Goal: Task Accomplishment & Management: Use online tool/utility

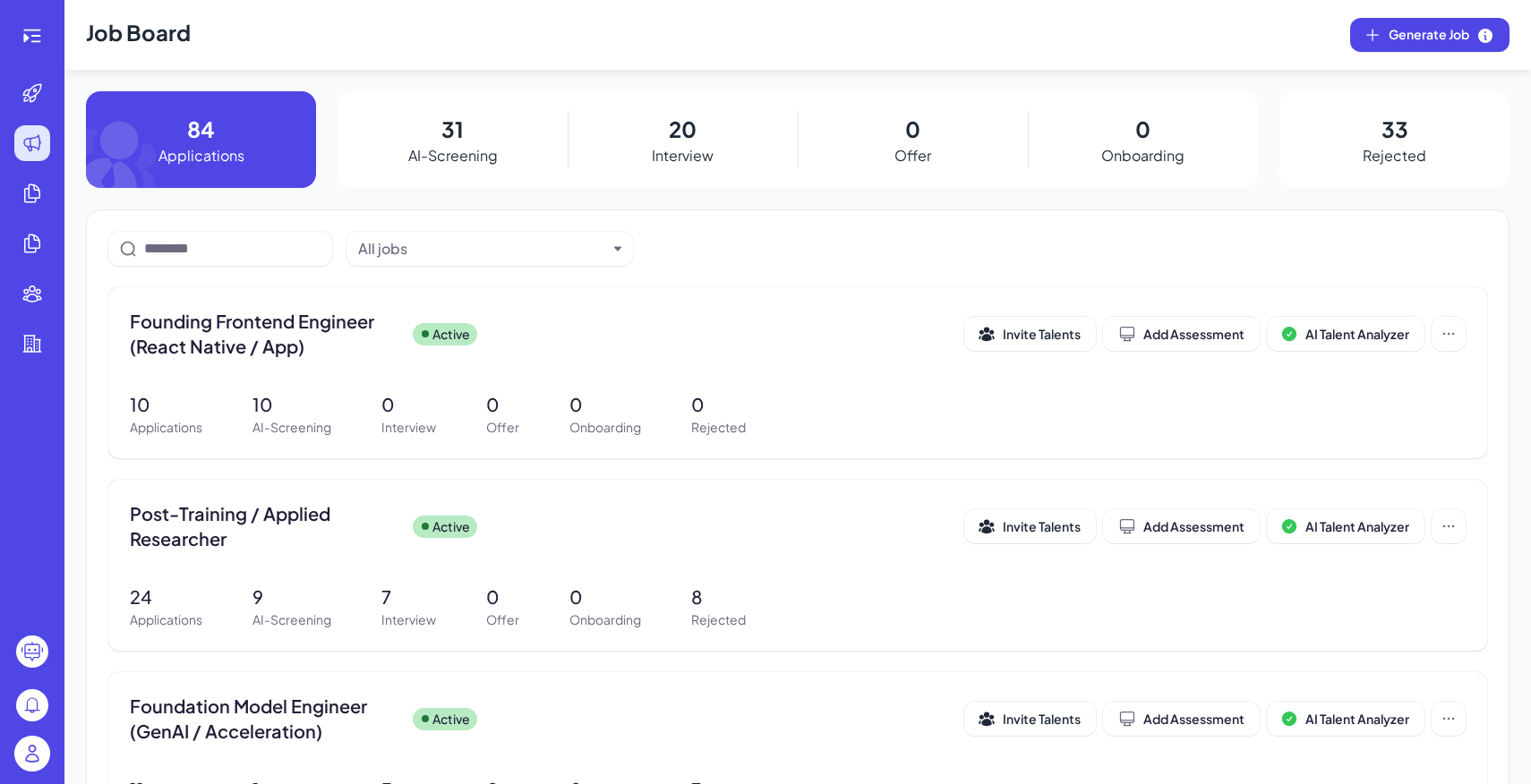
click at [46, 750] on img at bounding box center [32, 755] width 36 height 36
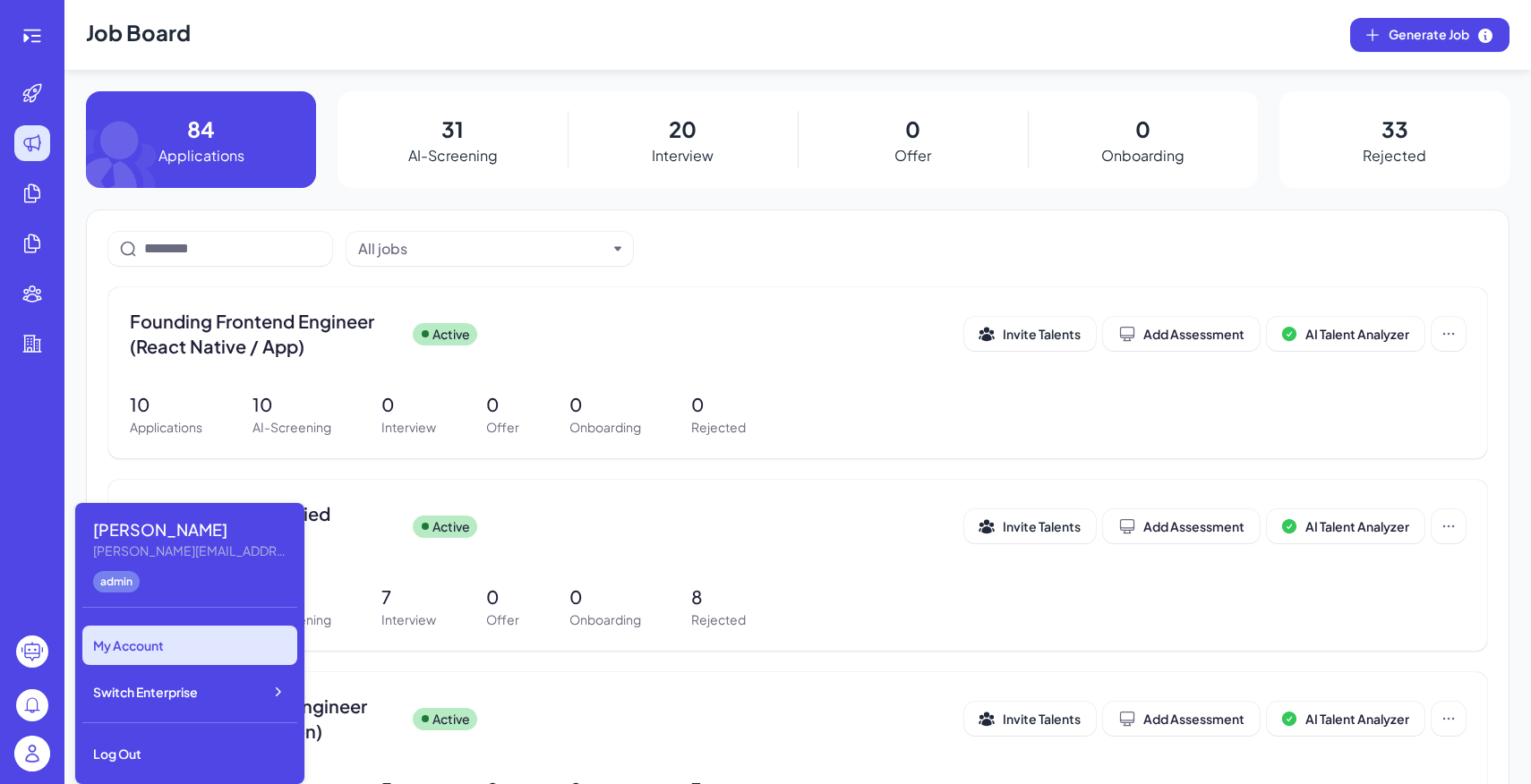
click at [191, 695] on span "Switch Enterprise" at bounding box center [145, 692] width 104 height 18
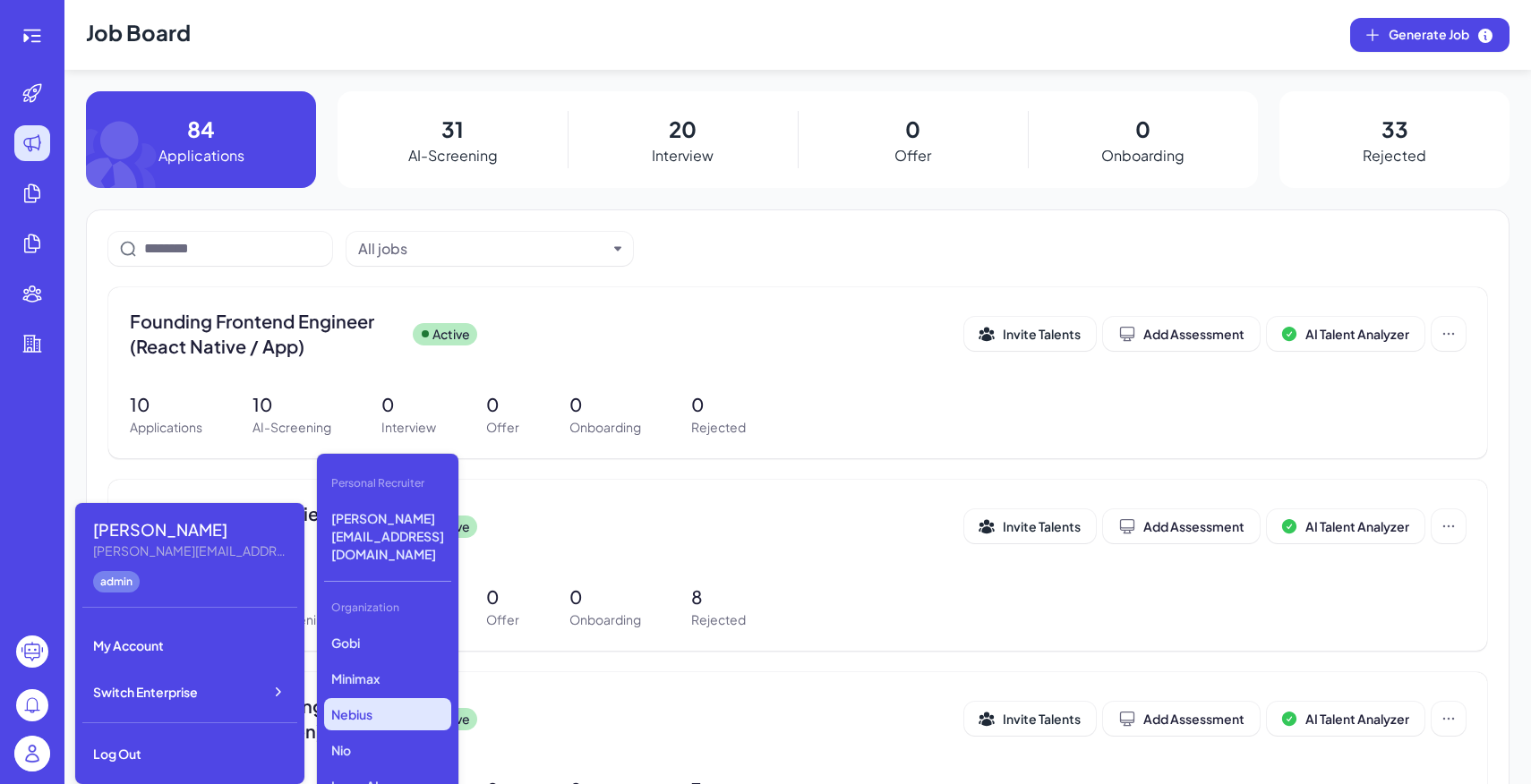
scroll to position [820, 0]
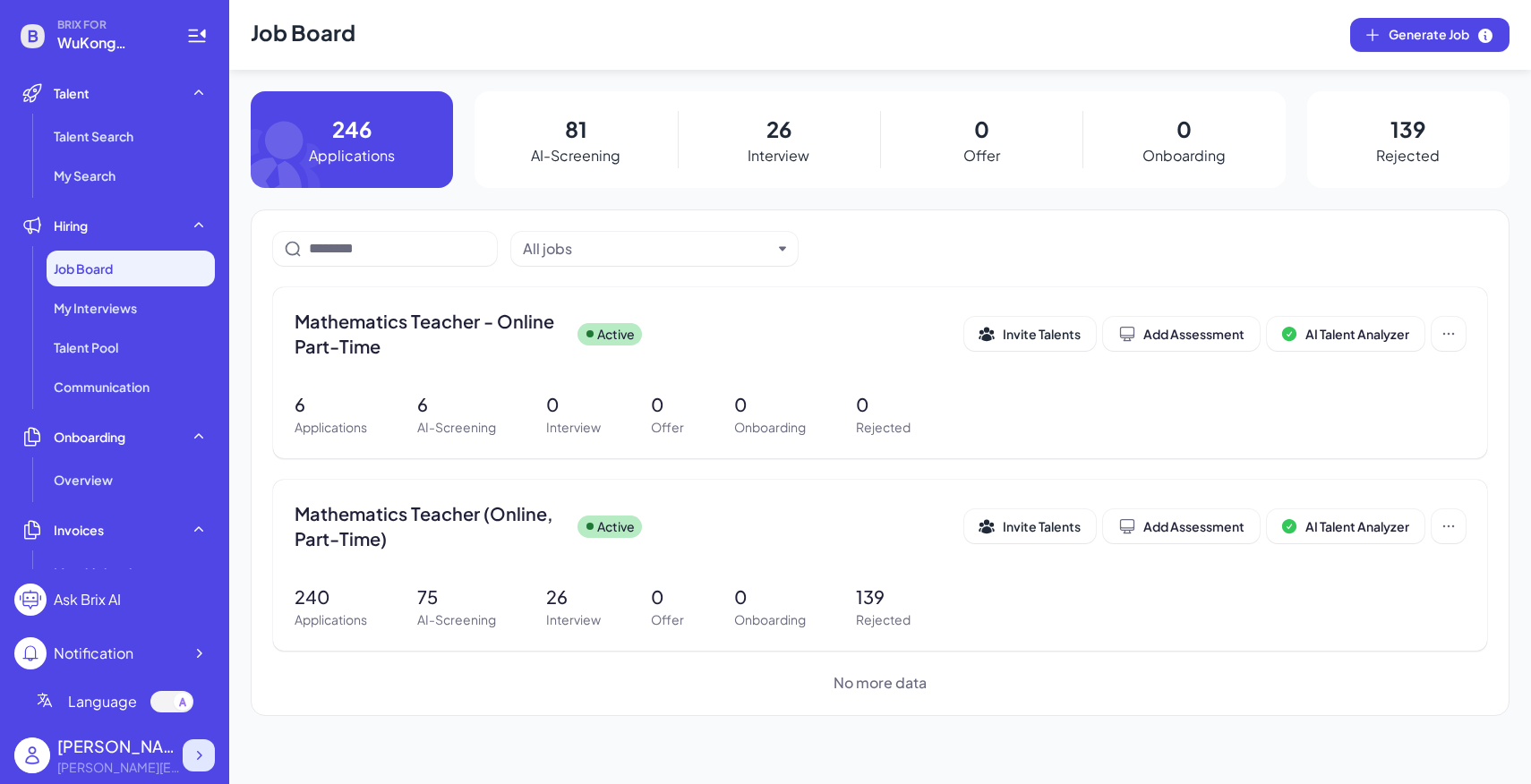
click at [211, 749] on div at bounding box center [198, 756] width 32 height 32
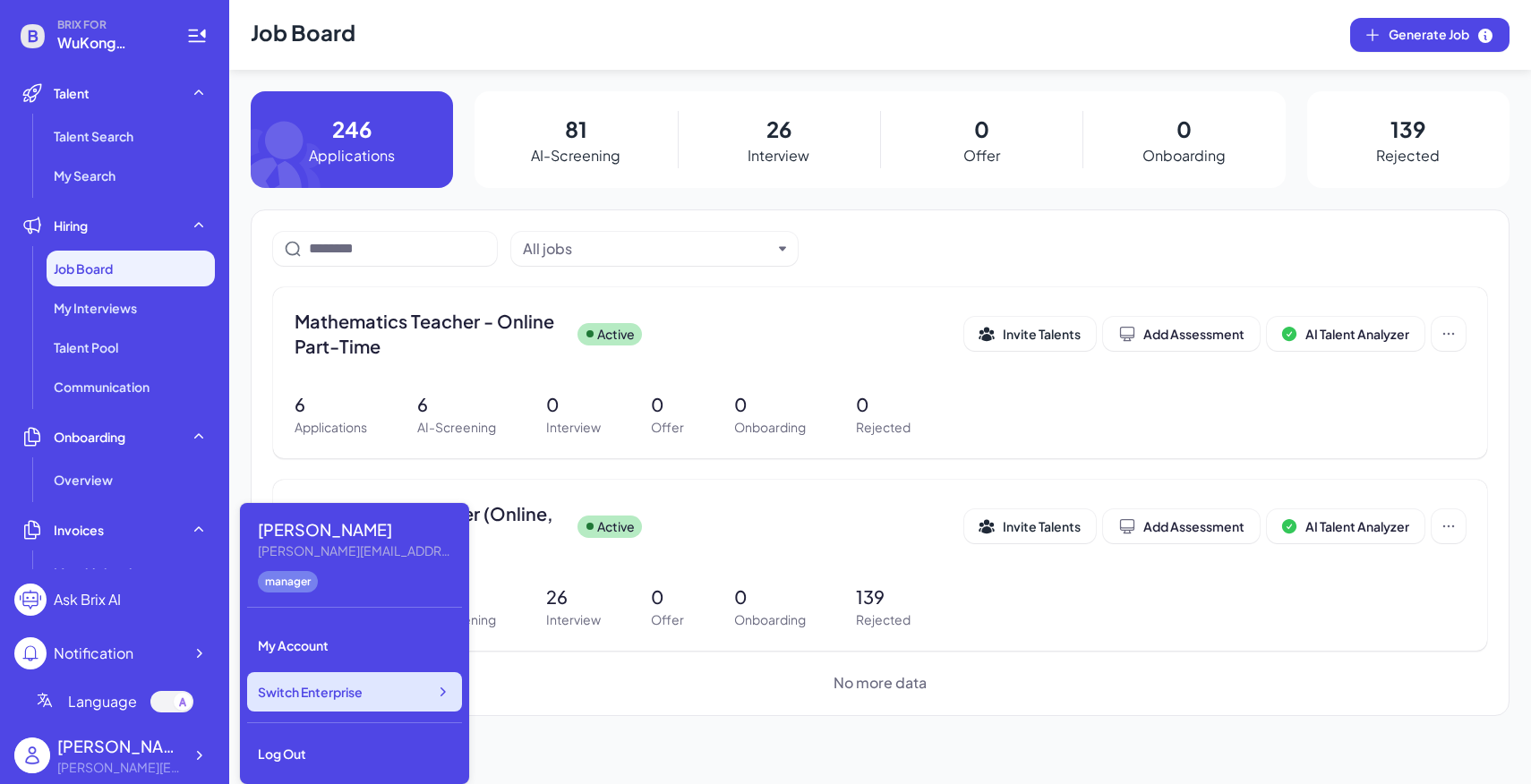
click at [359, 698] on span "Switch Enterprise" at bounding box center [310, 692] width 104 height 18
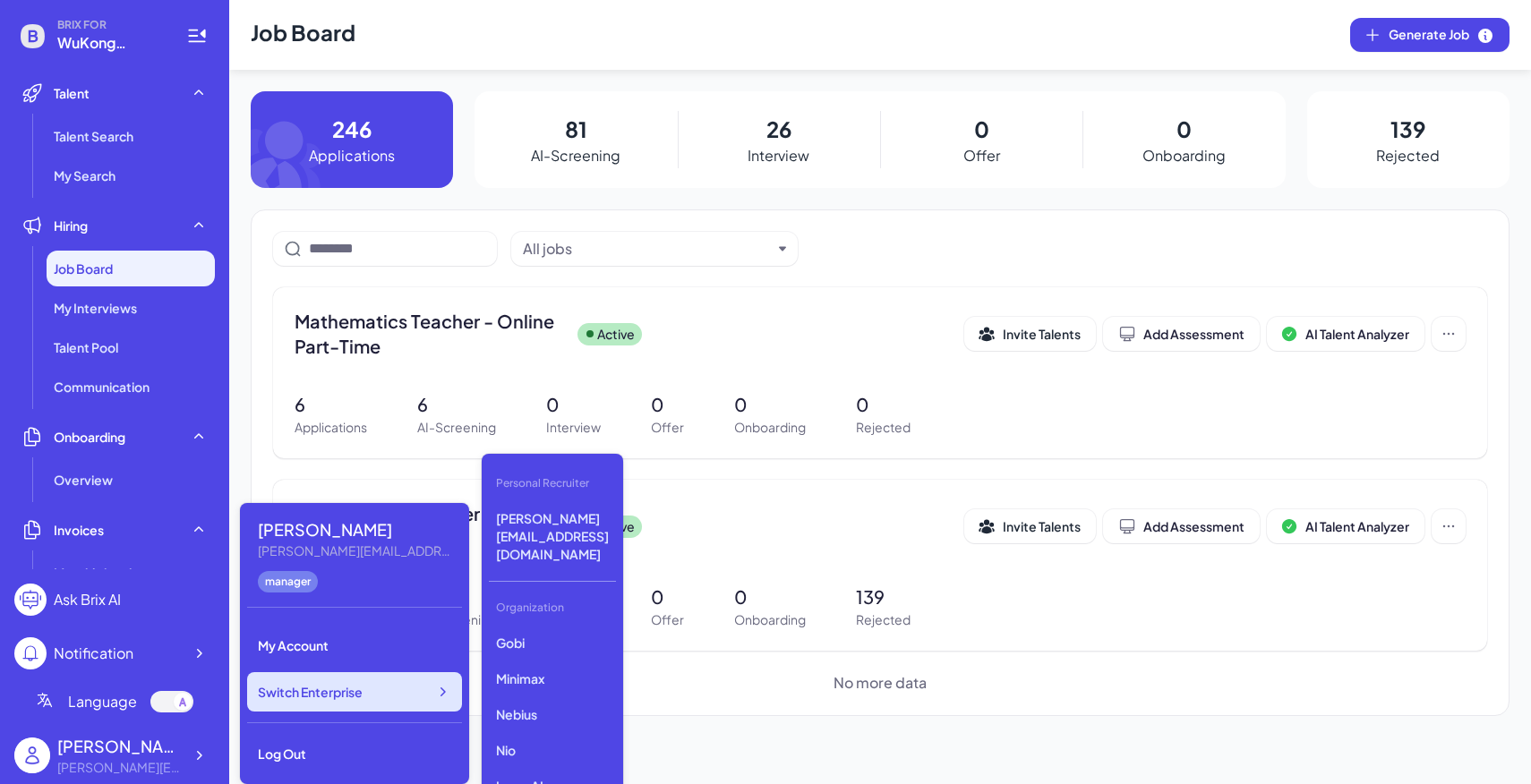
click at [436, 703] on div "Switch Enterprise" at bounding box center [354, 693] width 215 height 40
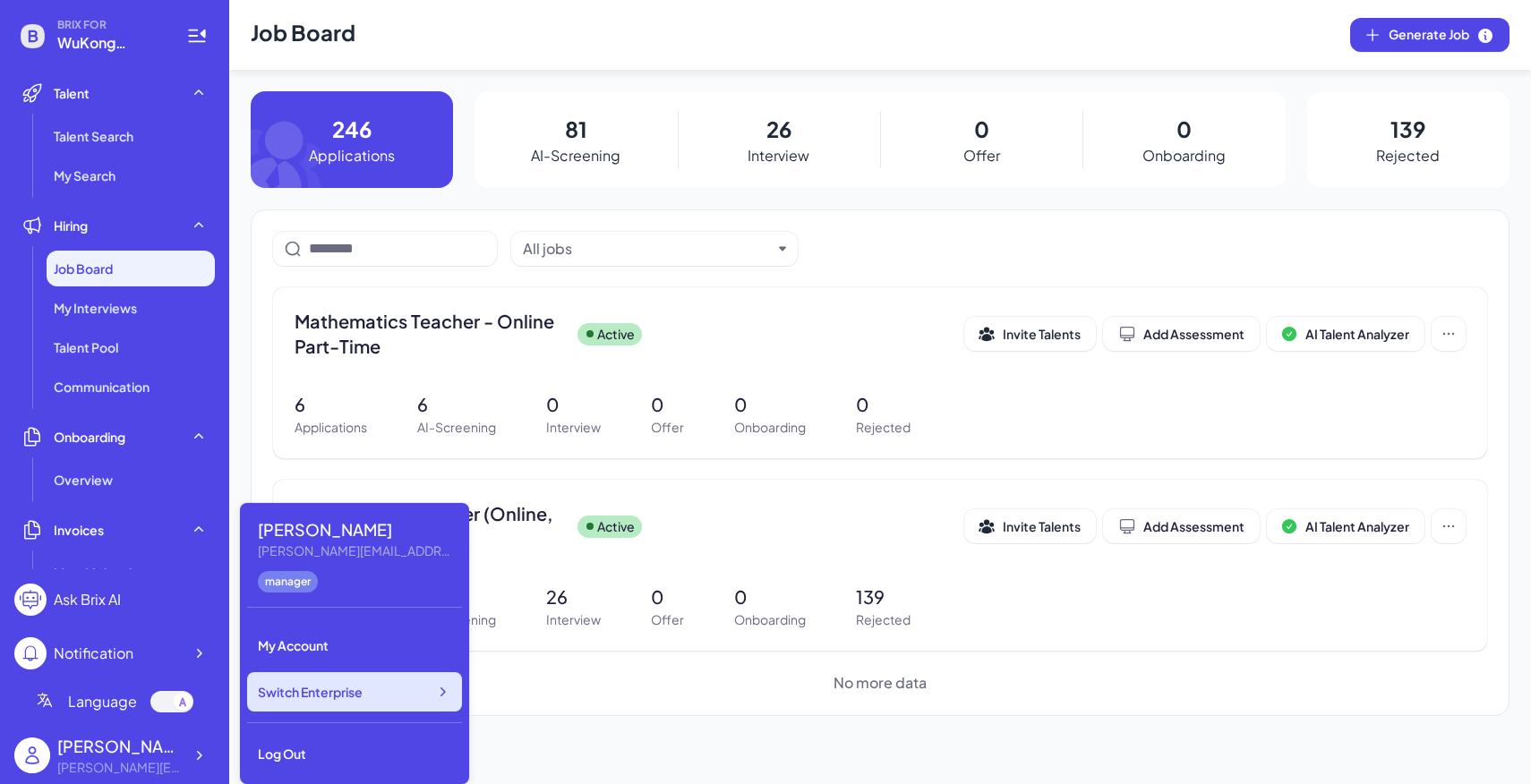
click at [426, 701] on div "Switch Enterprise" at bounding box center [354, 693] width 215 height 40
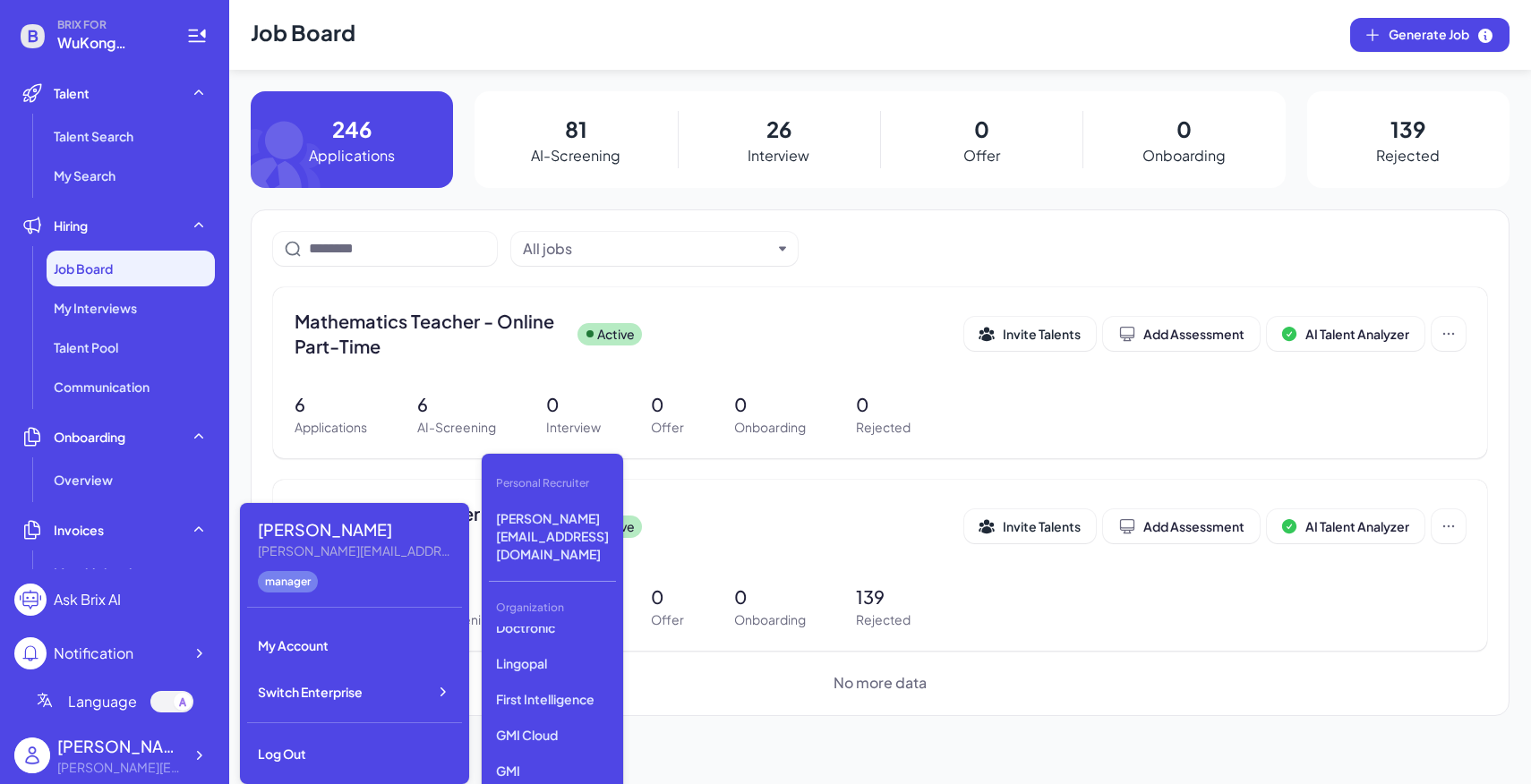
scroll to position [518, 0]
click at [559, 700] on p "First Intelligence" at bounding box center [552, 716] width 127 height 32
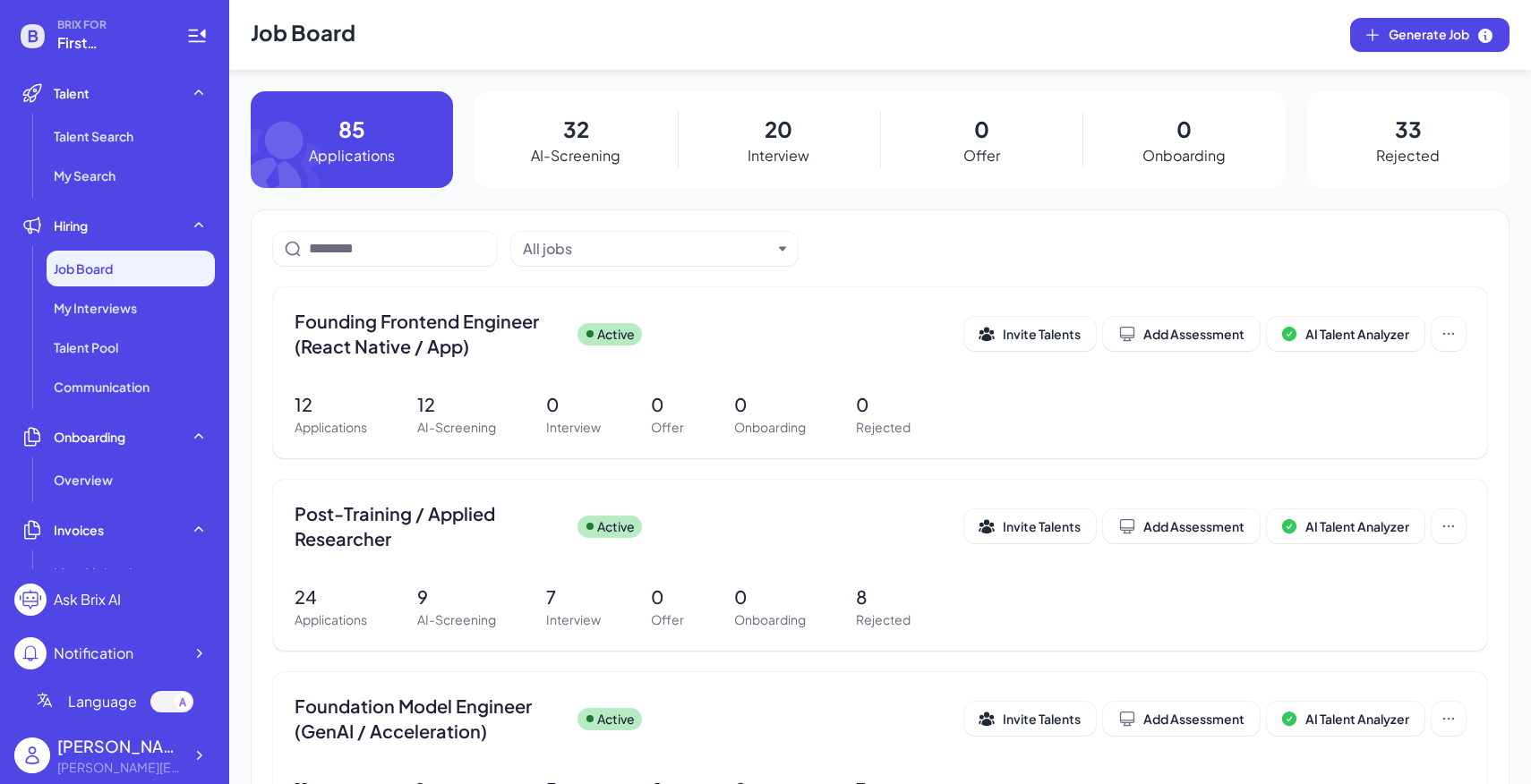
click at [216, 750] on div "BRIX FOR First Intelligence Talent Talent Search My Search Hiring Job Board My …" at bounding box center [115, 392] width 230 height 784
click at [213, 751] on div at bounding box center [198, 756] width 32 height 32
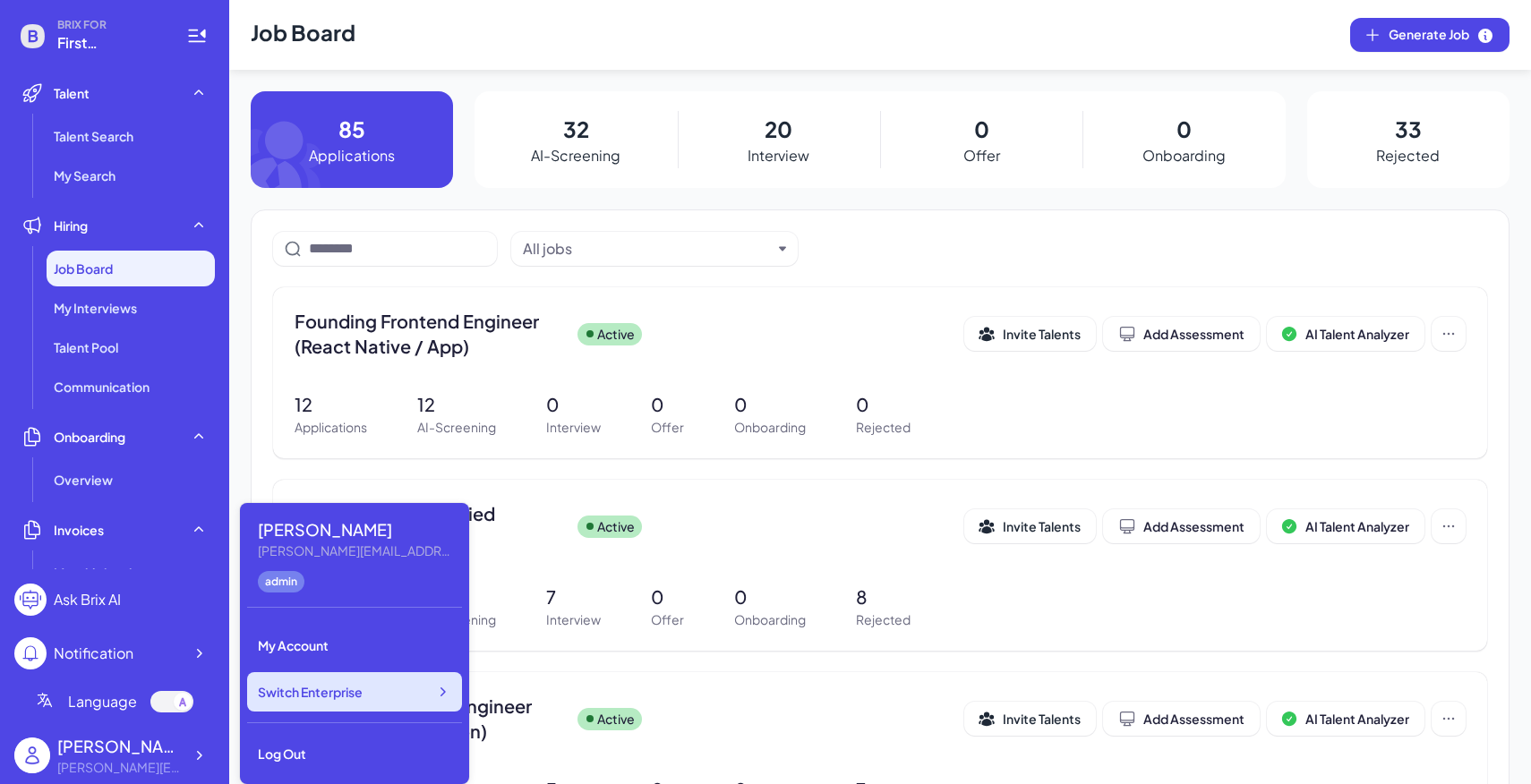
click at [385, 702] on div "Switch Enterprise" at bounding box center [354, 693] width 215 height 40
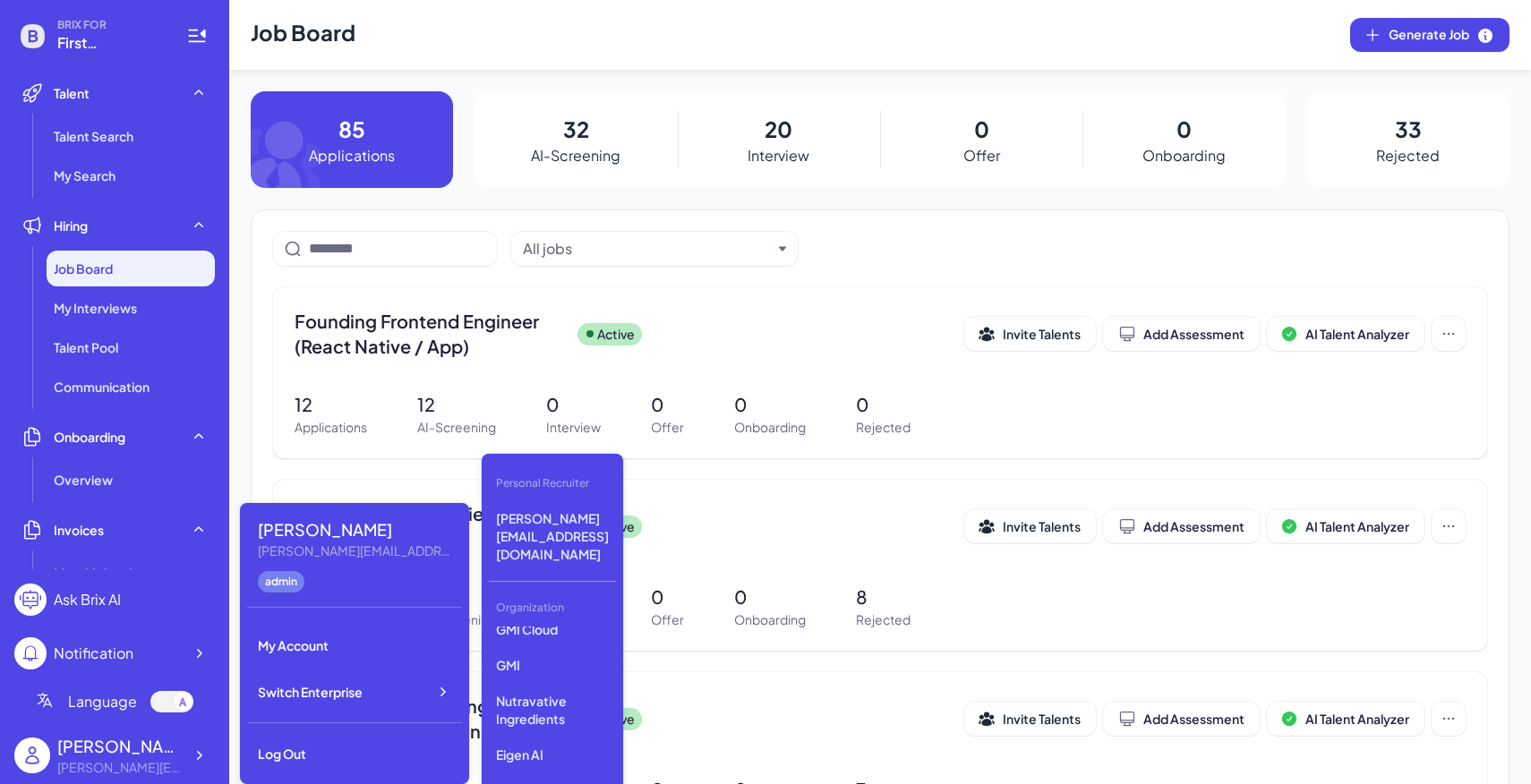
scroll to position [642, 0]
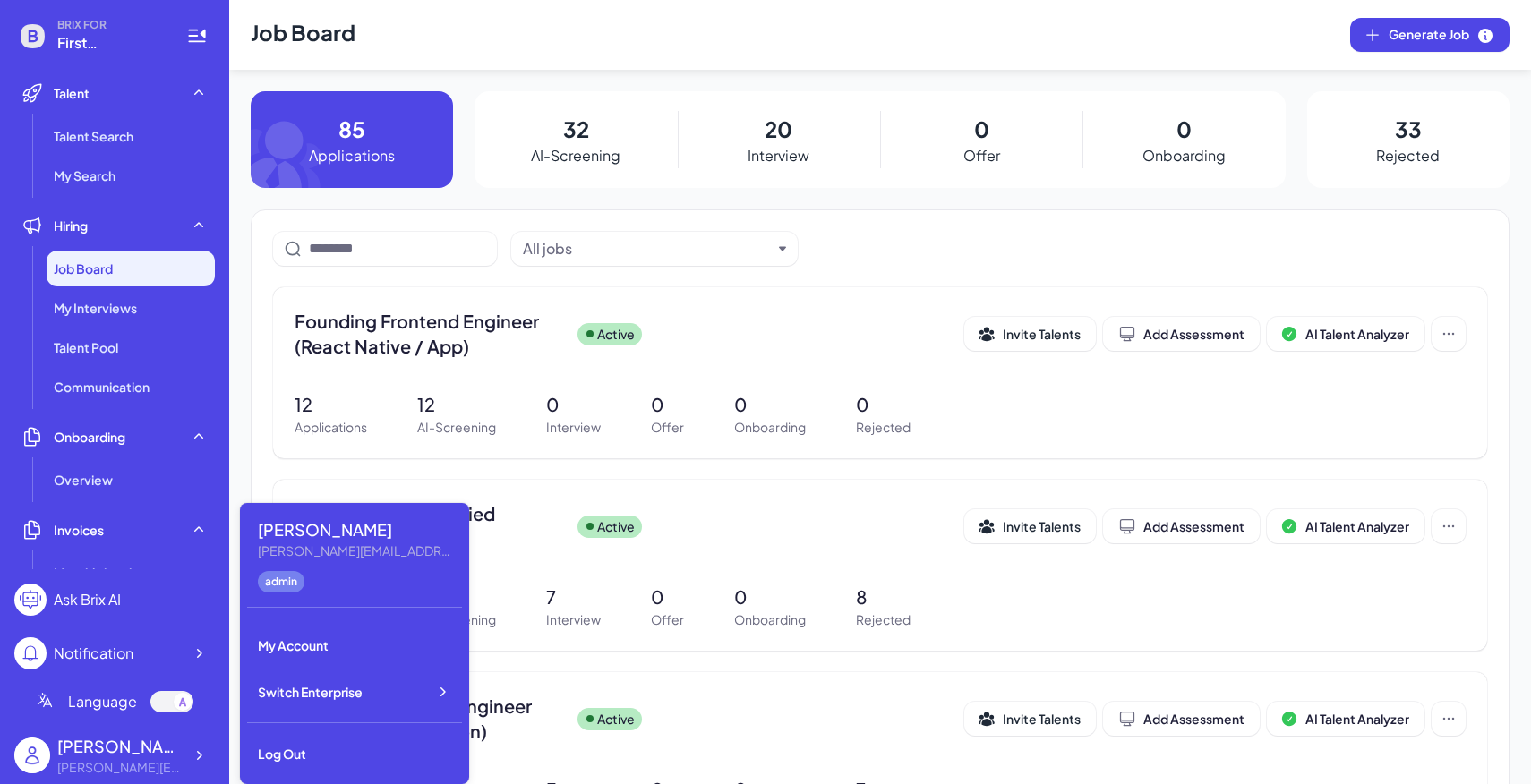
click at [902, 242] on div "All jobs" at bounding box center [880, 249] width 1214 height 34
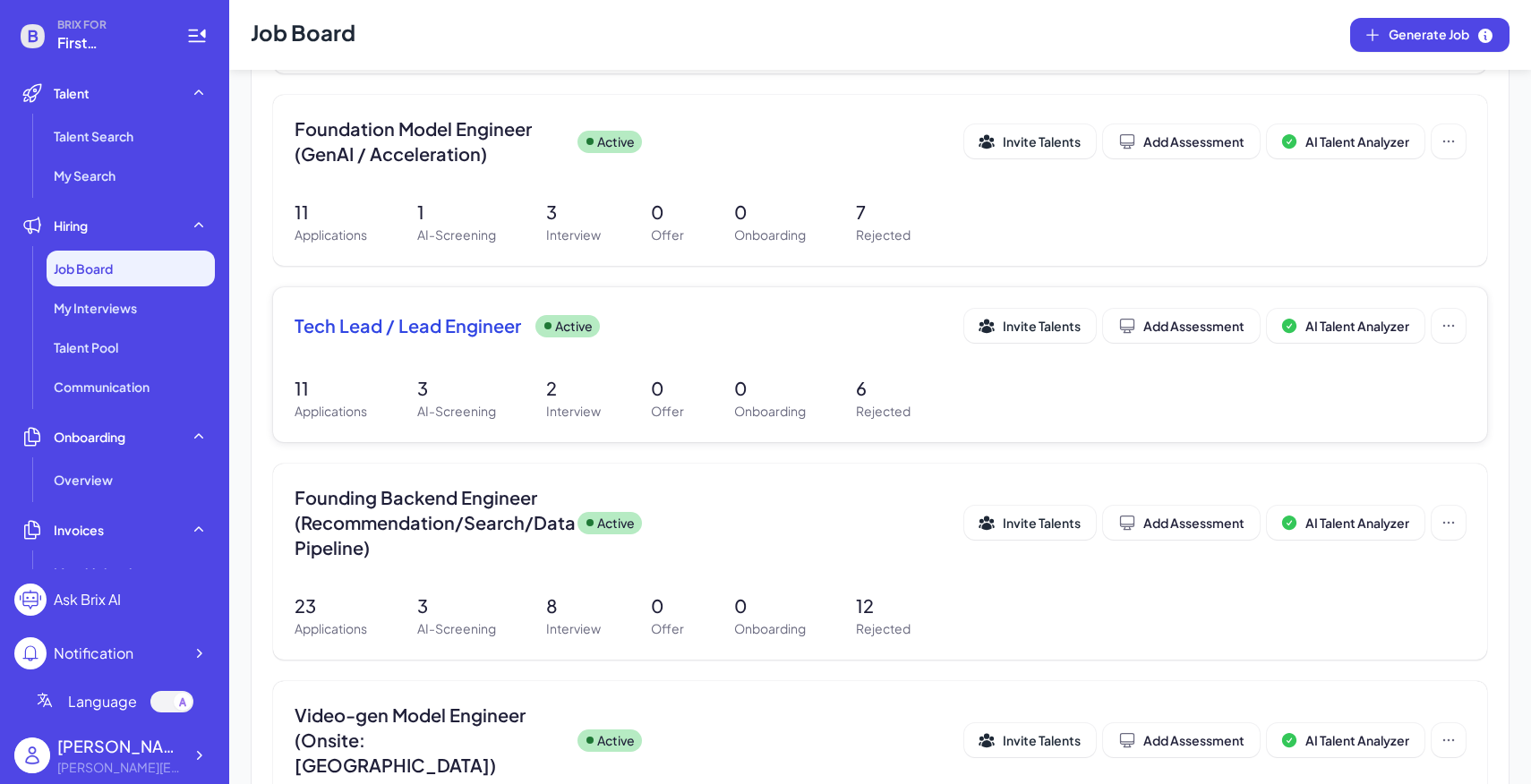
scroll to position [598, 0]
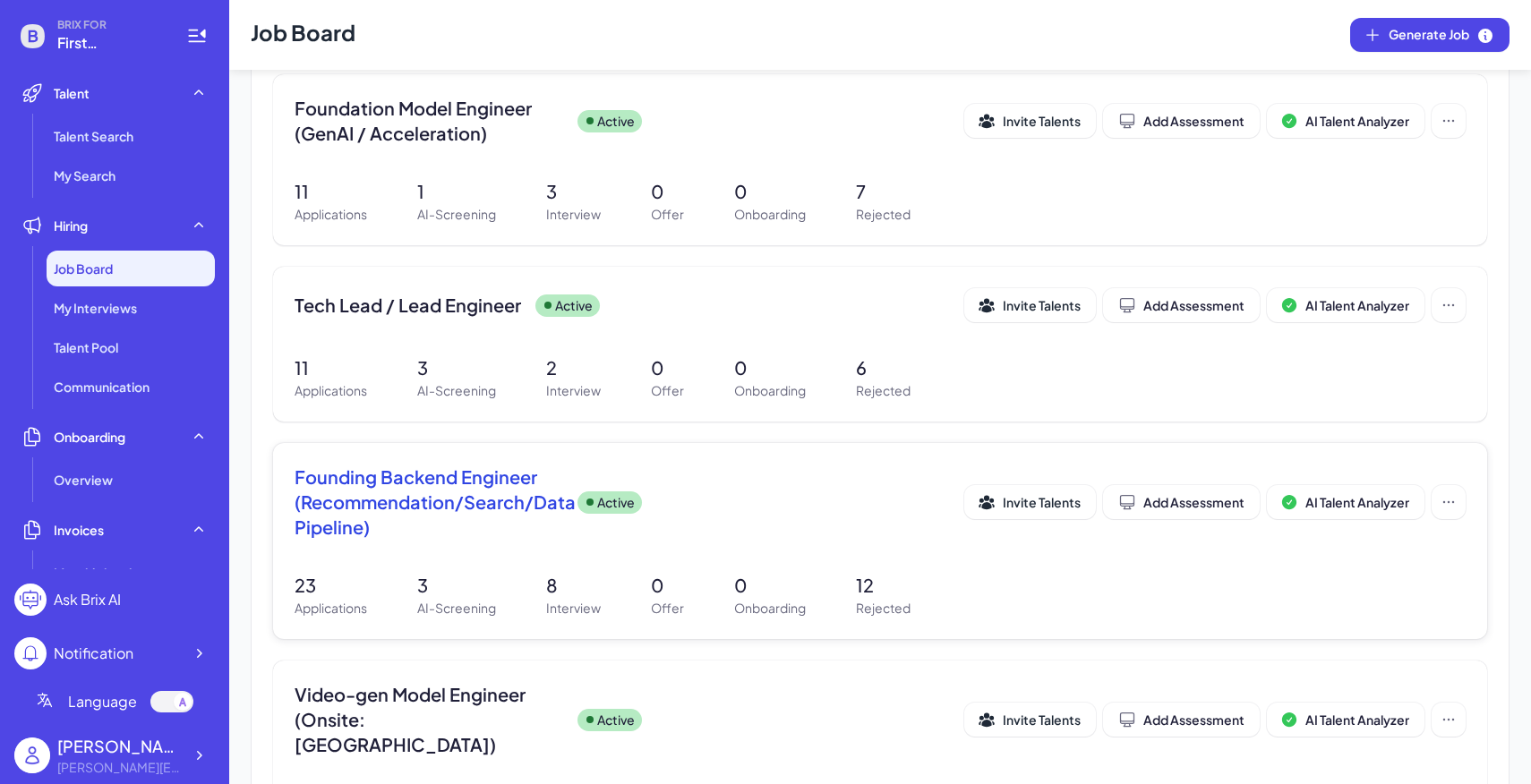
click at [596, 608] on p "Interview" at bounding box center [574, 608] width 55 height 19
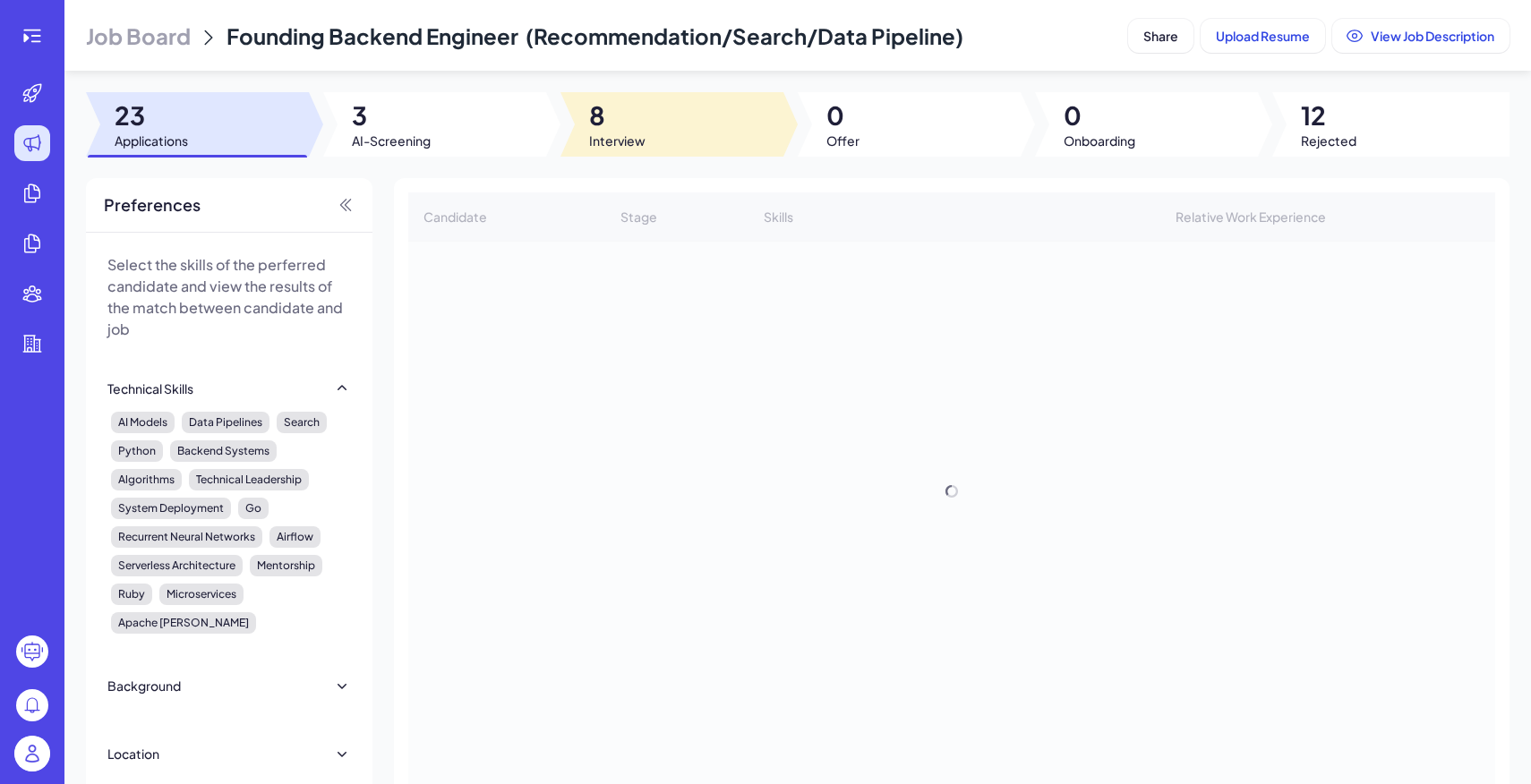
click at [714, 125] on div at bounding box center [672, 124] width 223 height 65
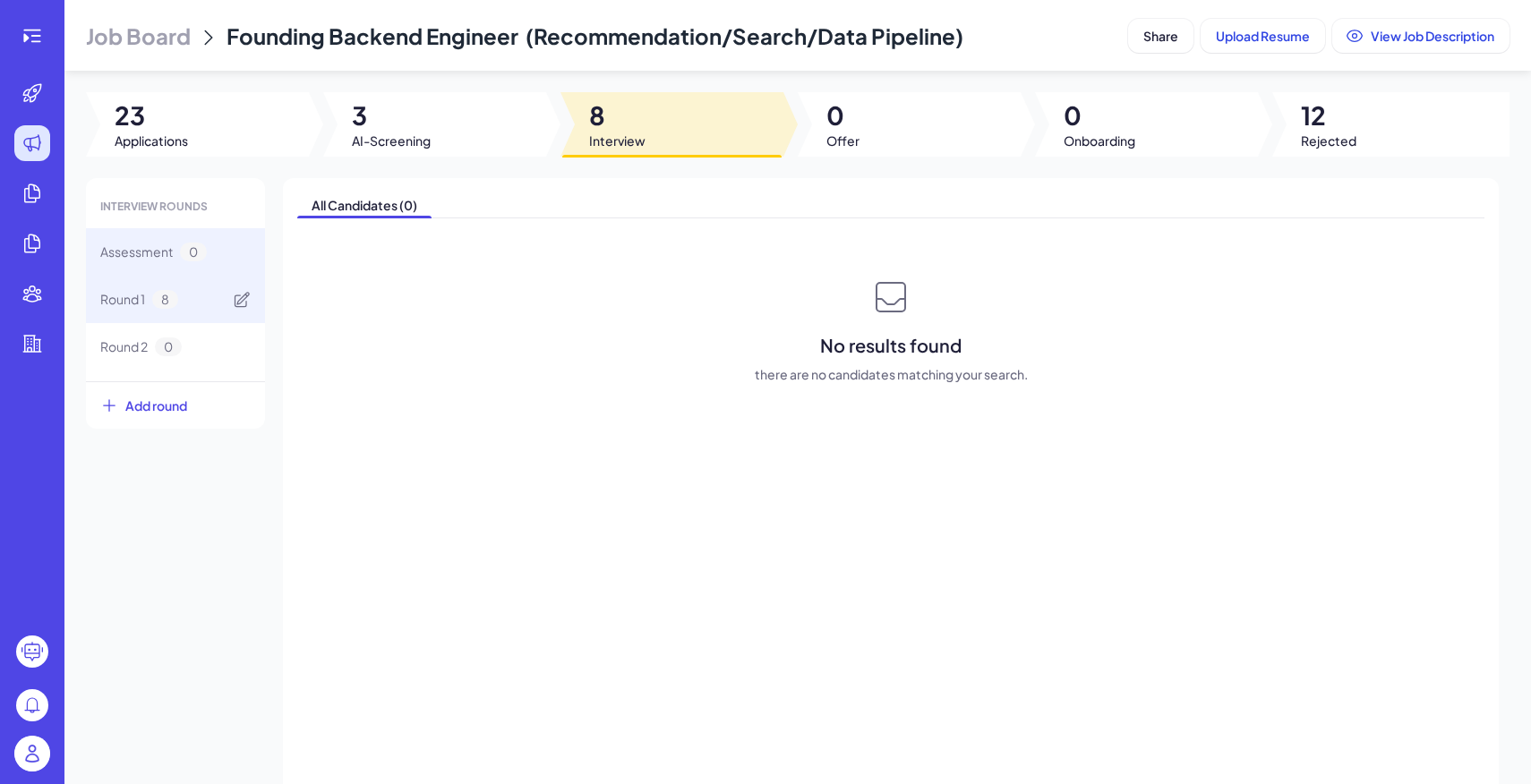
click at [138, 300] on span "Round 1" at bounding box center [122, 300] width 45 height 19
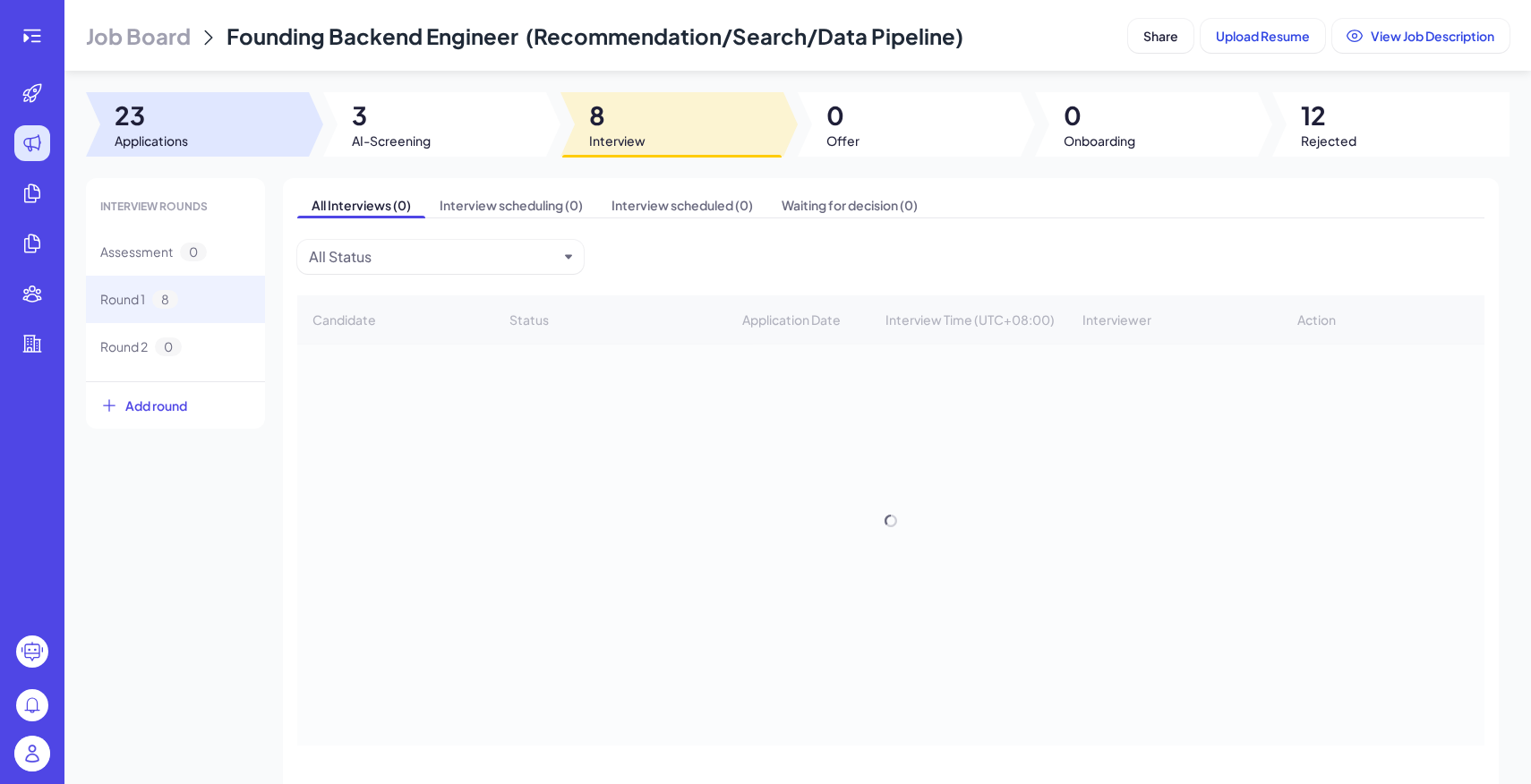
click at [310, 135] on div at bounding box center [316, 124] width 14 height 65
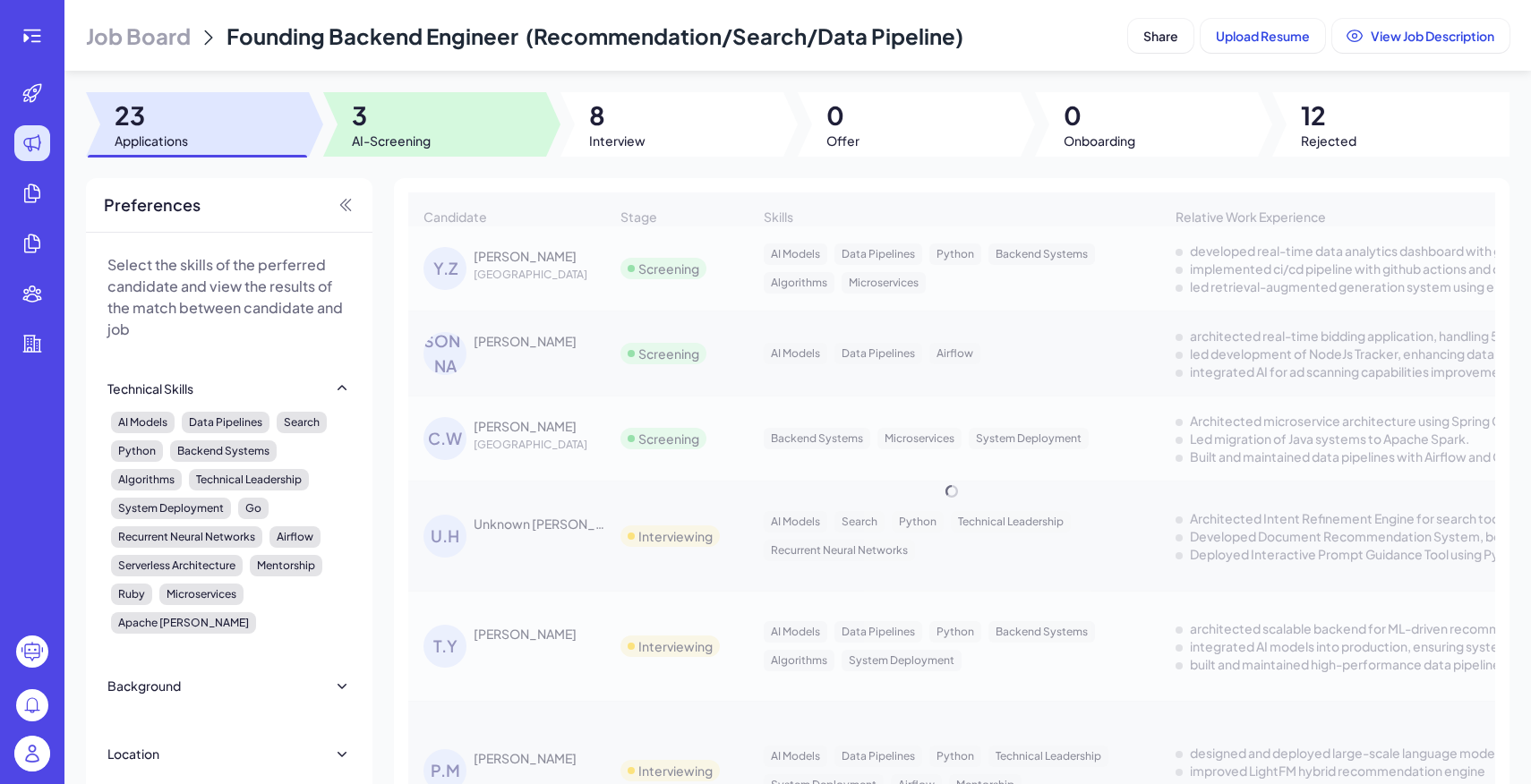
click at [365, 133] on span "AI-Screening" at bounding box center [391, 140] width 79 height 18
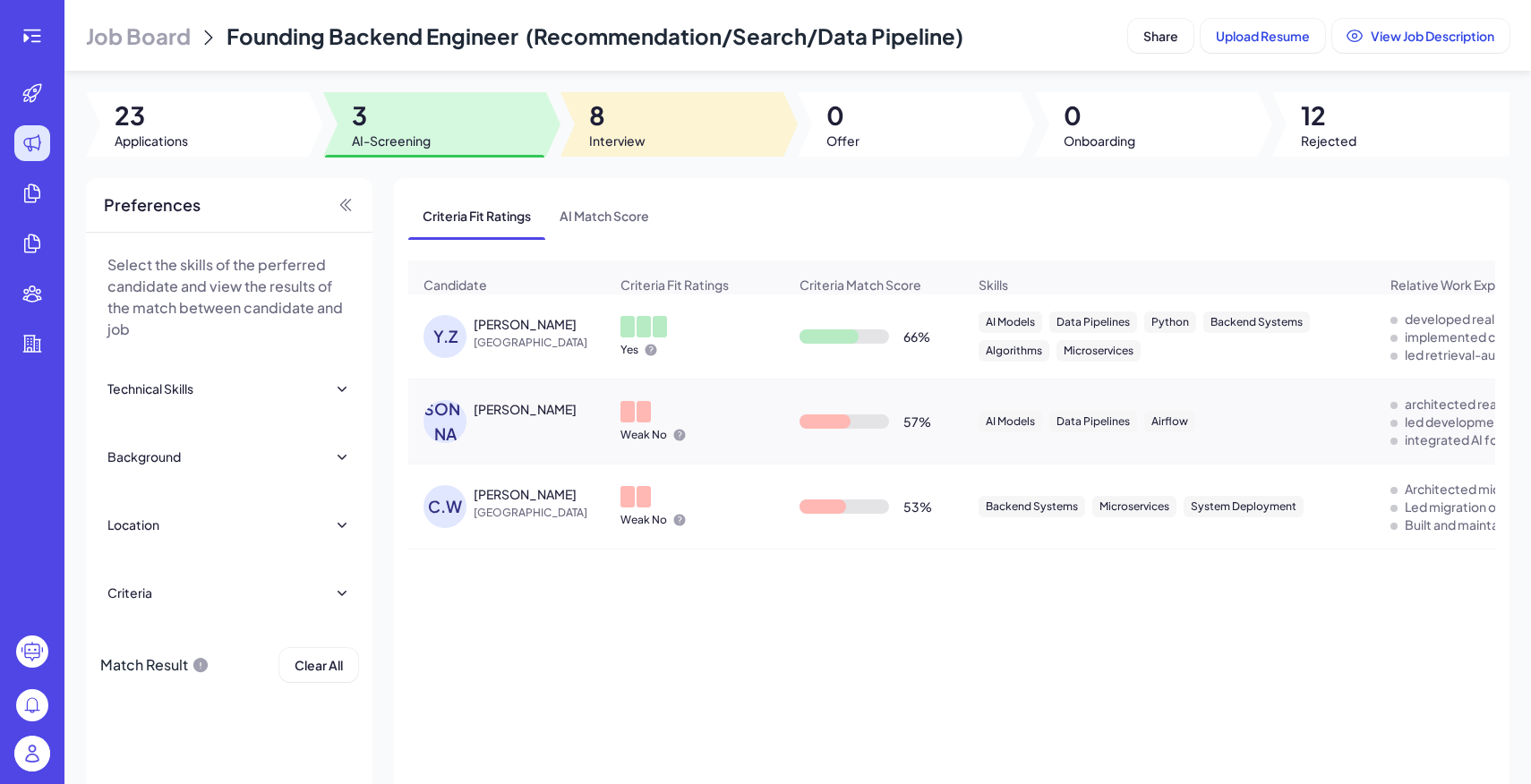
click at [646, 130] on div at bounding box center [672, 124] width 223 height 65
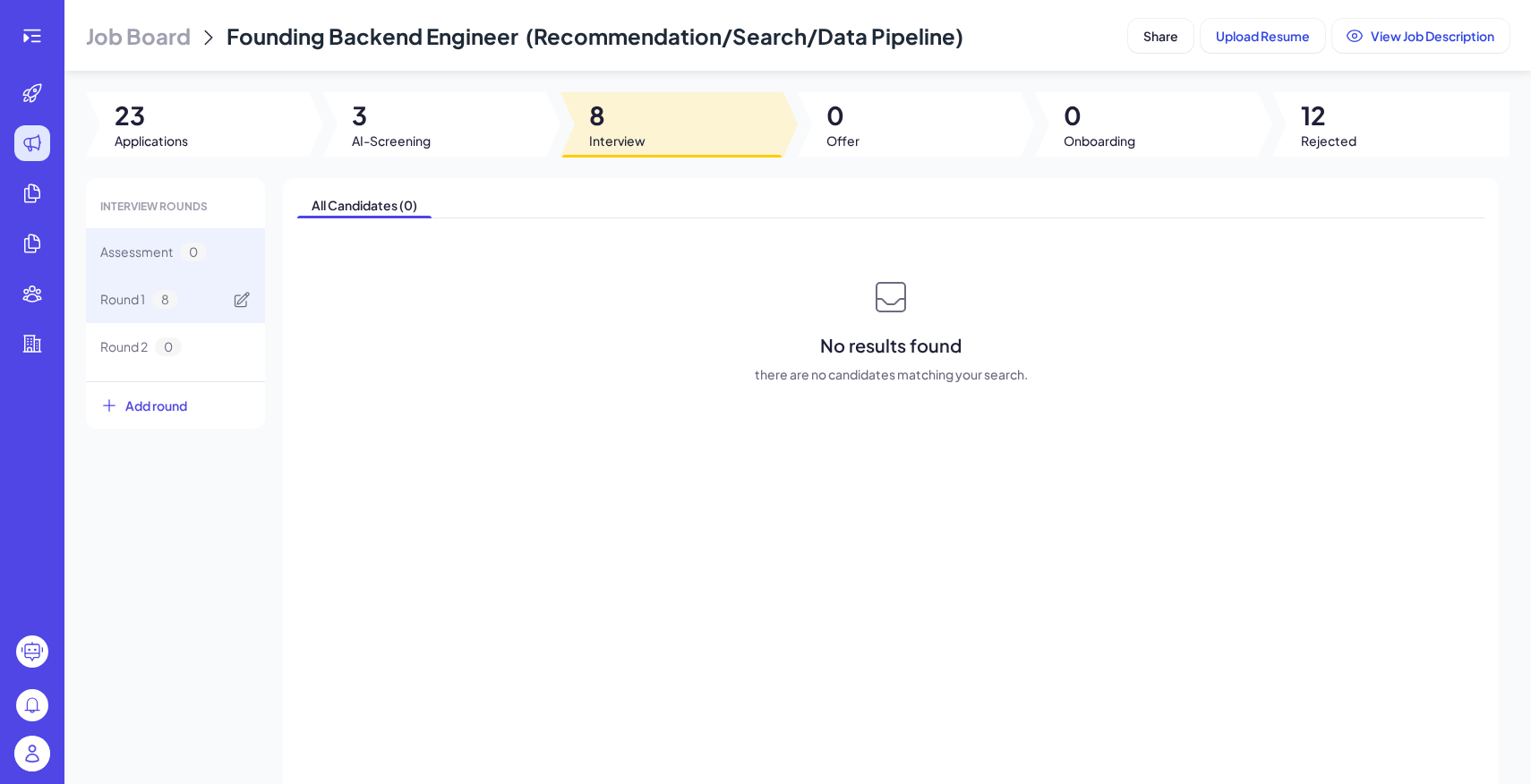
click at [166, 317] on div "Round 1 8" at bounding box center [176, 300] width 179 height 47
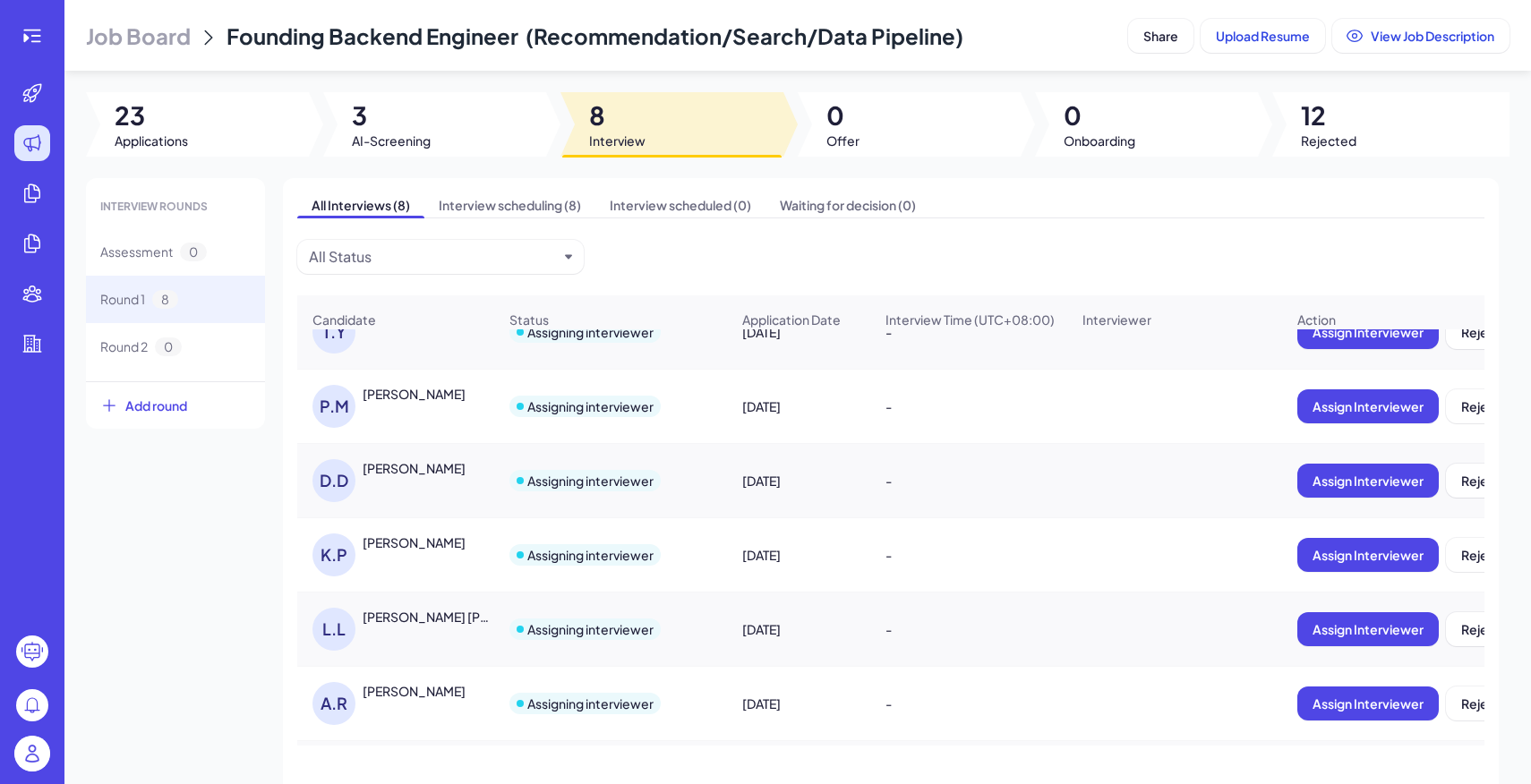
scroll to position [178, 0]
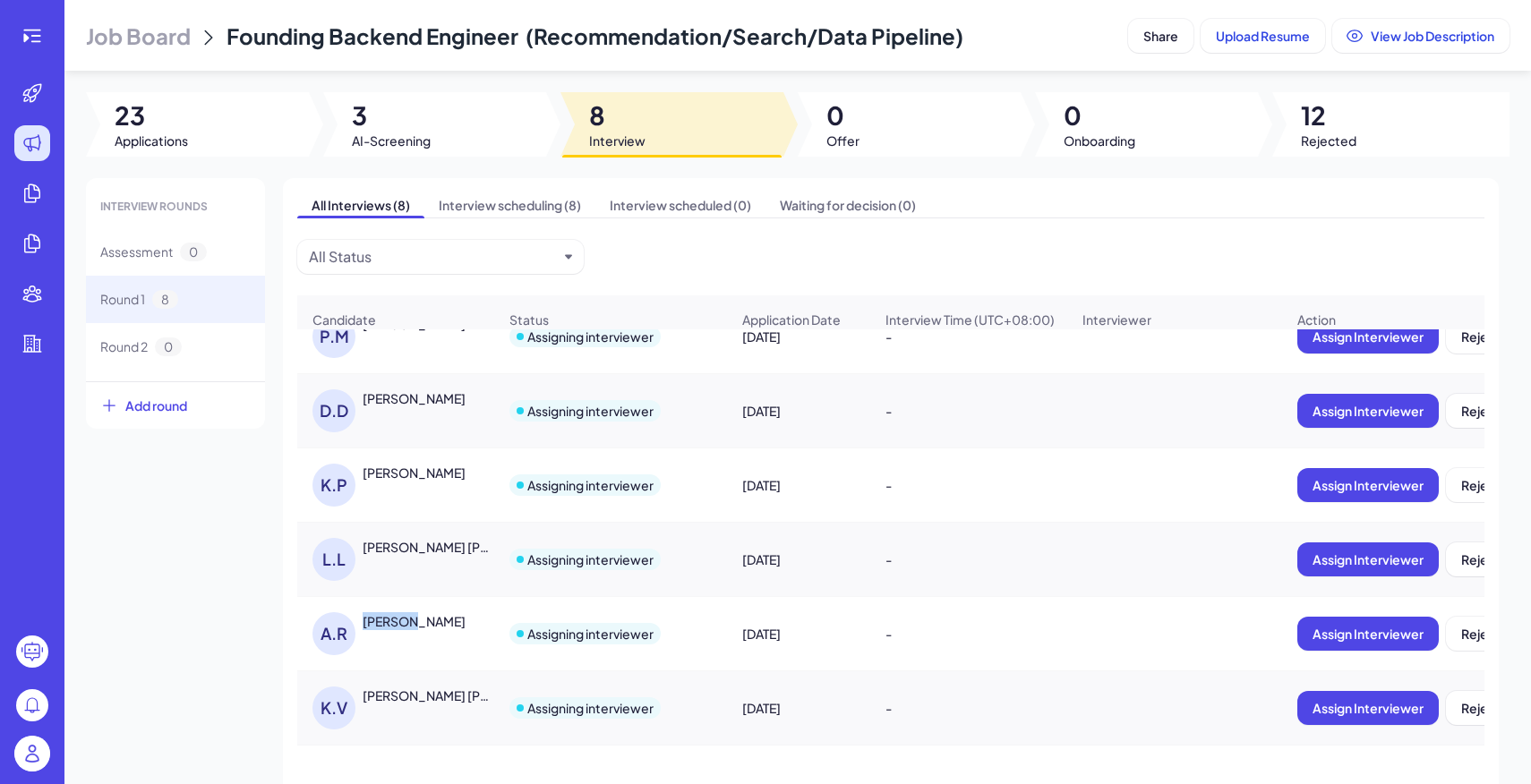
drag, startPoint x: 365, startPoint y: 624, endPoint x: 409, endPoint y: 627, distance: 44.1
click at [409, 627] on div "Atharva Risbud" at bounding box center [414, 621] width 103 height 18
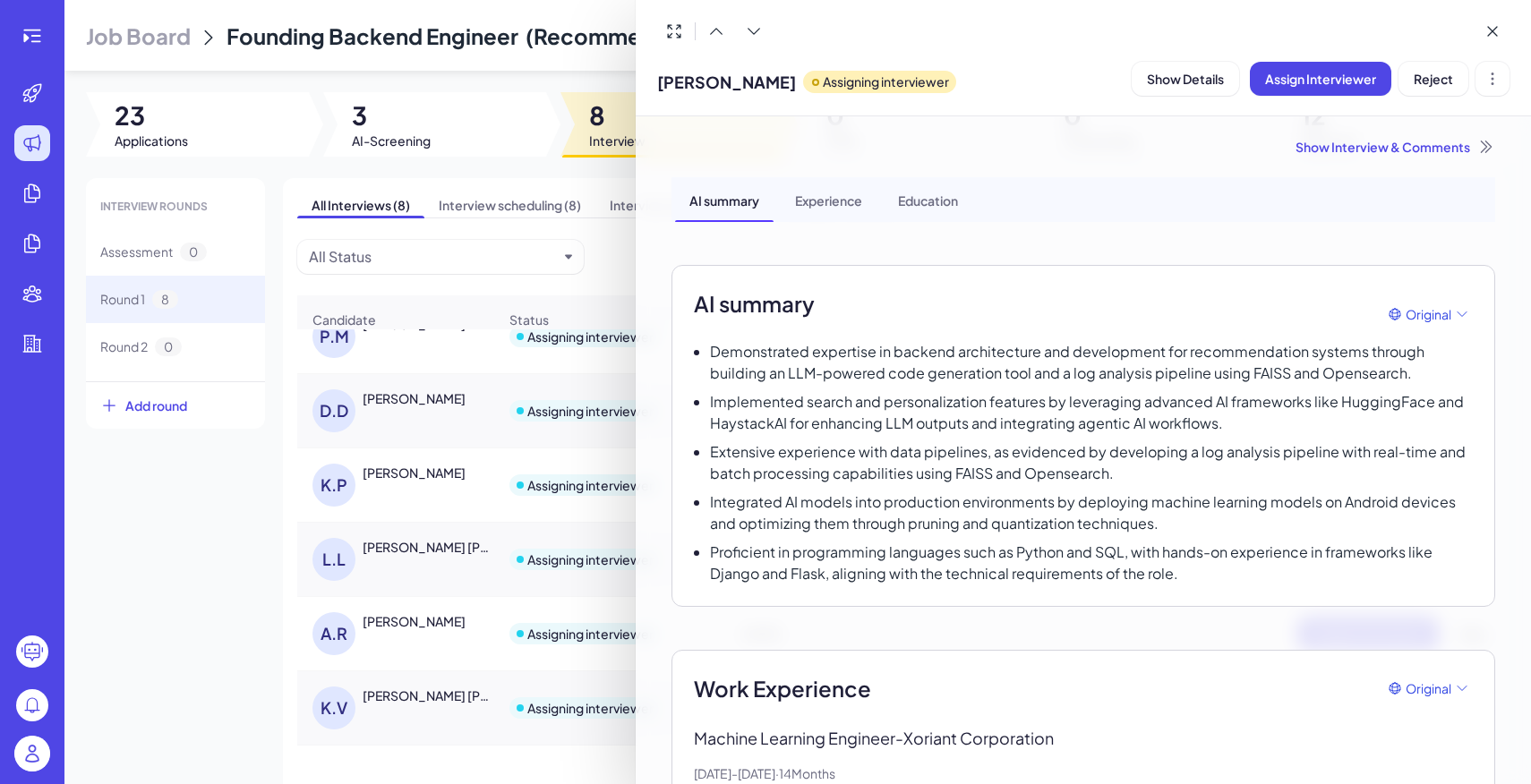
click at [379, 617] on div at bounding box center [765, 392] width 1531 height 784
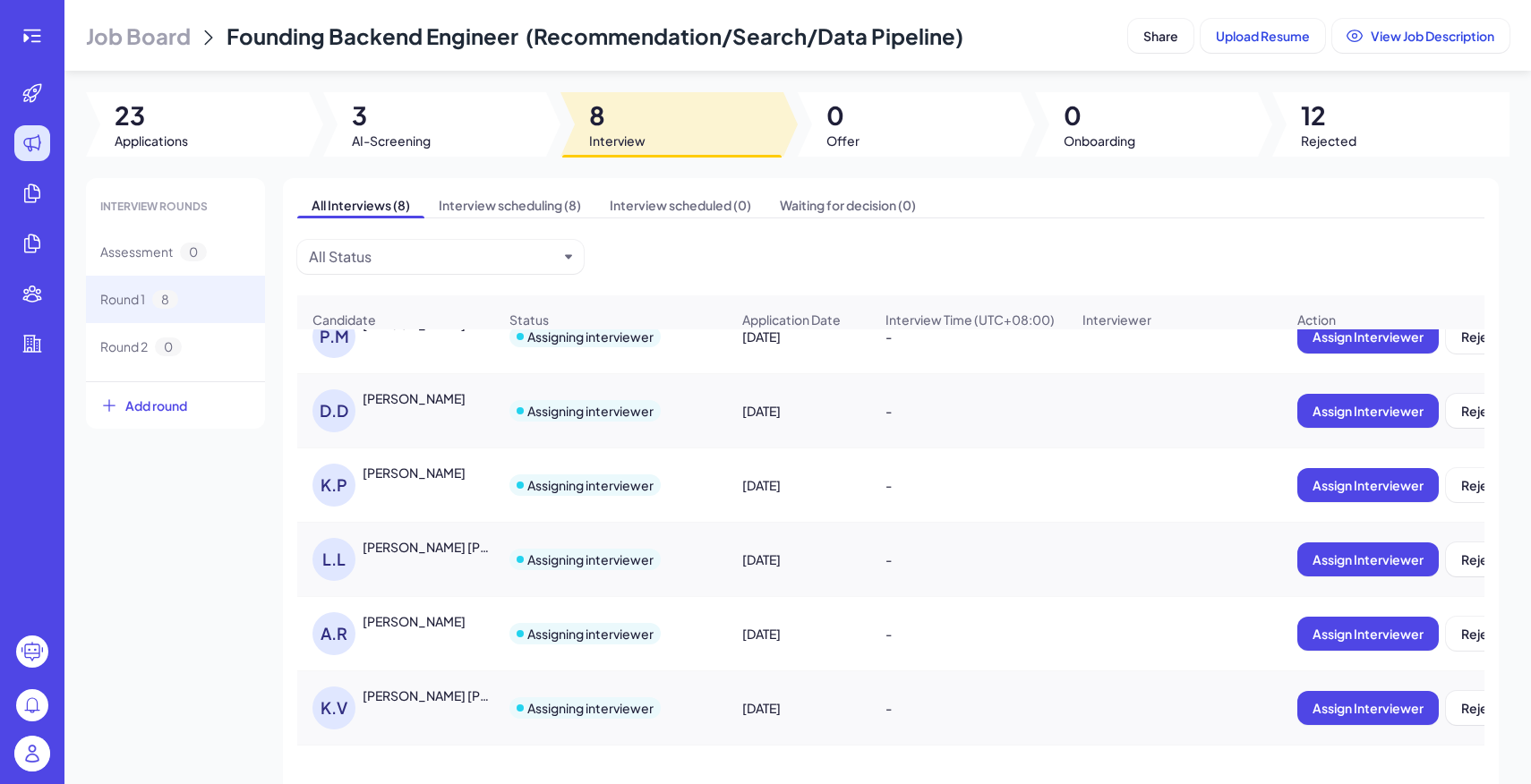
click at [420, 638] on div "A.R Atharva Risbud" at bounding box center [404, 633] width 184 height 43
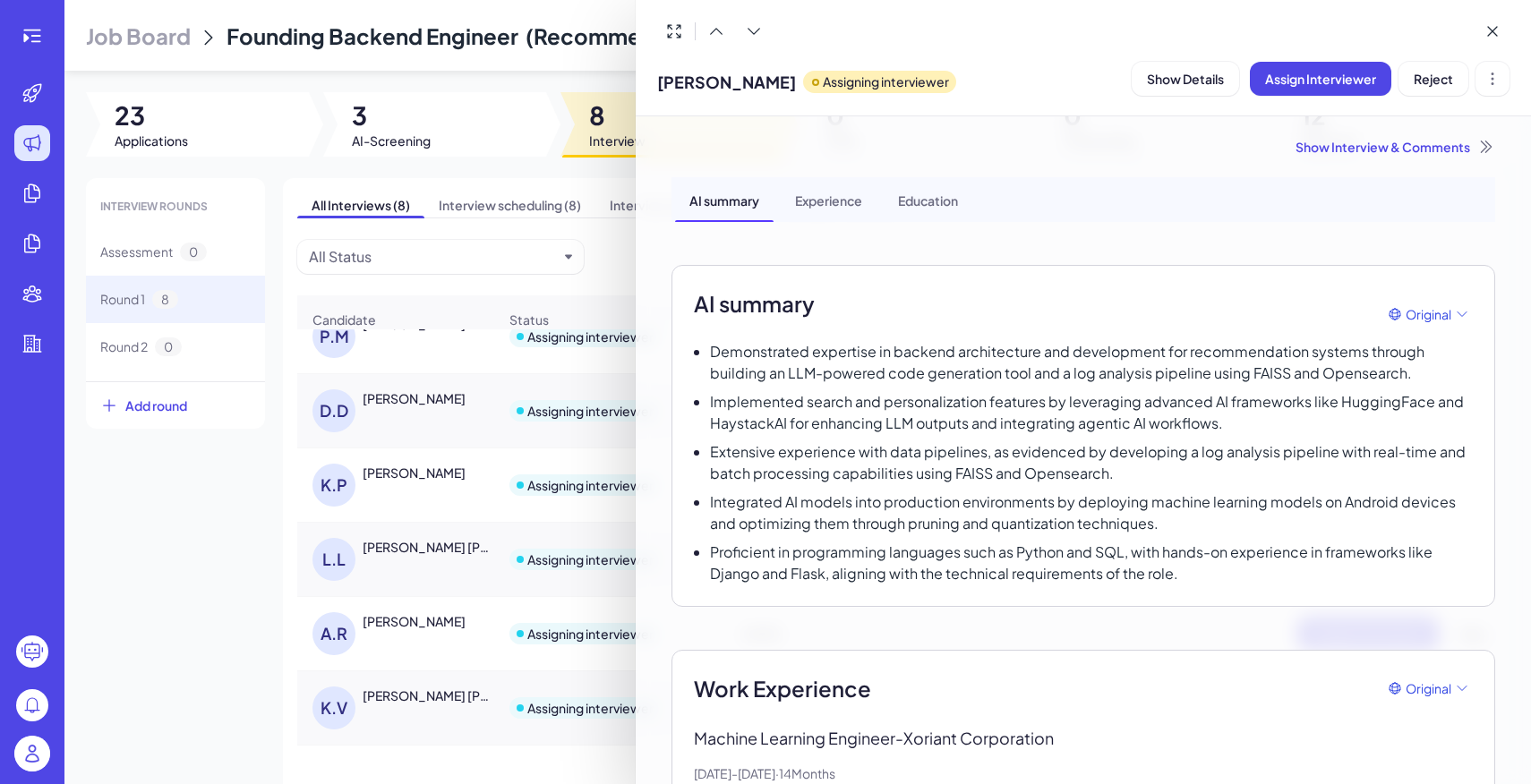
click at [15, 776] on div at bounding box center [765, 392] width 1531 height 784
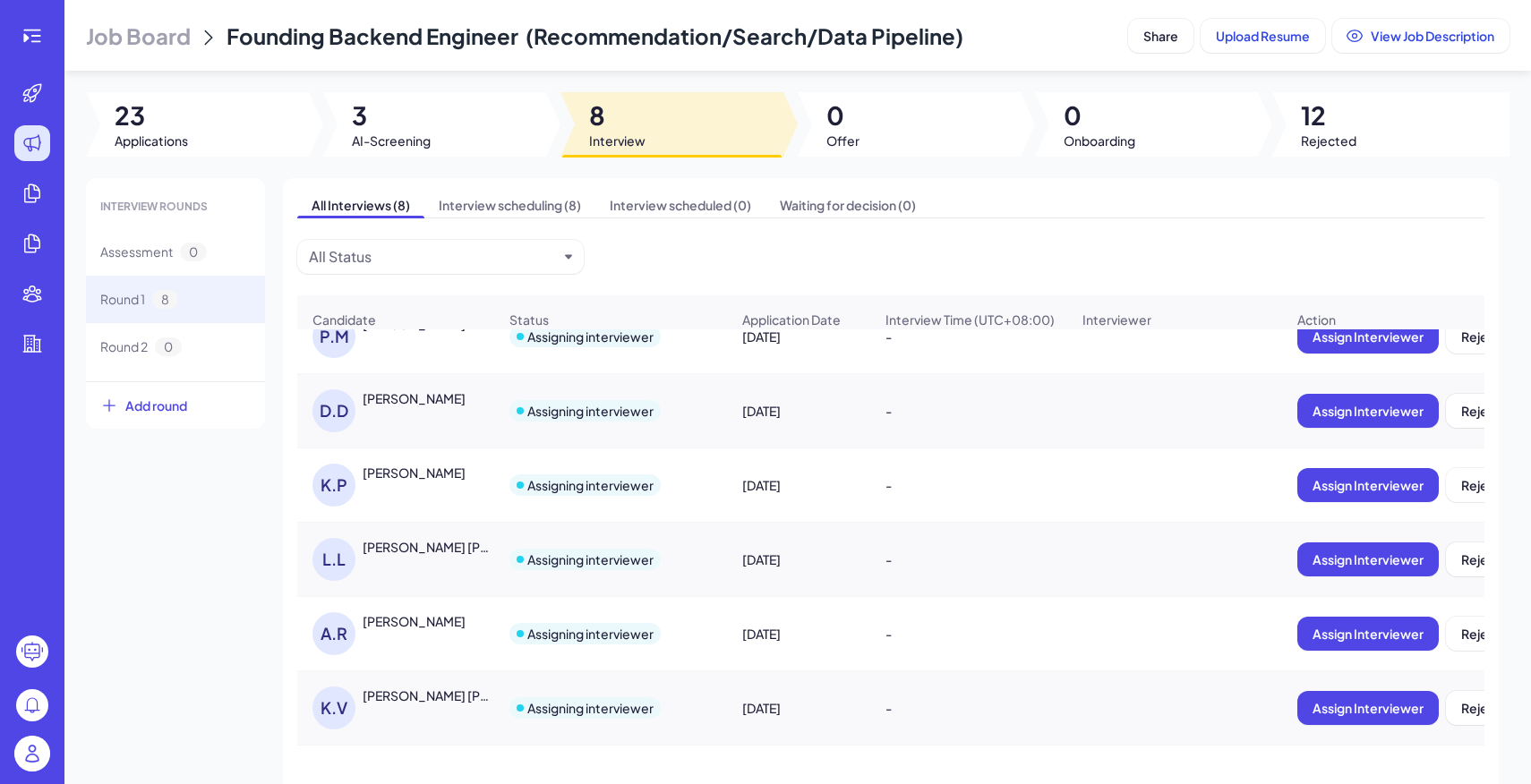
click at [24, 760] on img at bounding box center [32, 755] width 36 height 36
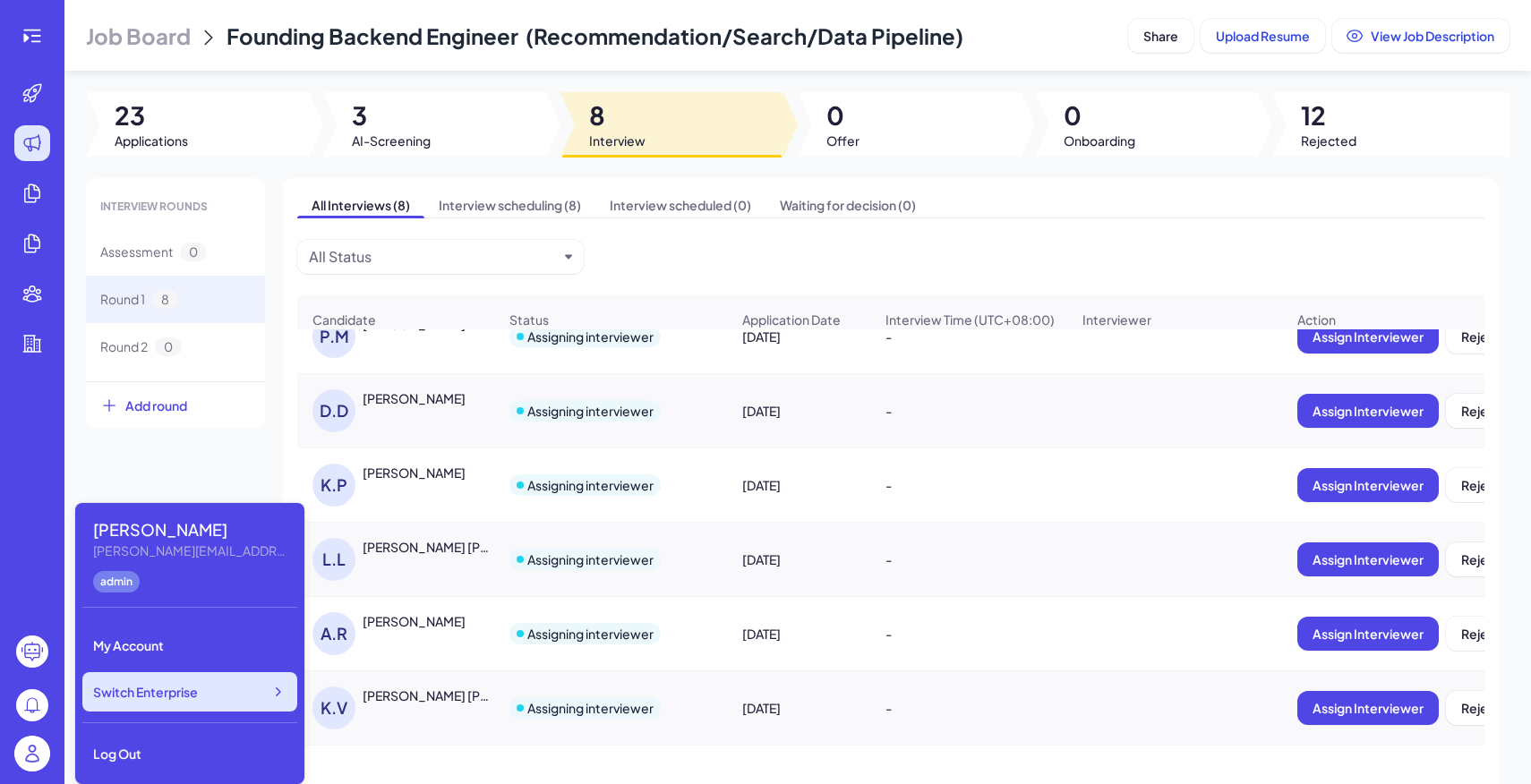
click at [183, 695] on span "Switch Enterprise" at bounding box center [145, 692] width 104 height 18
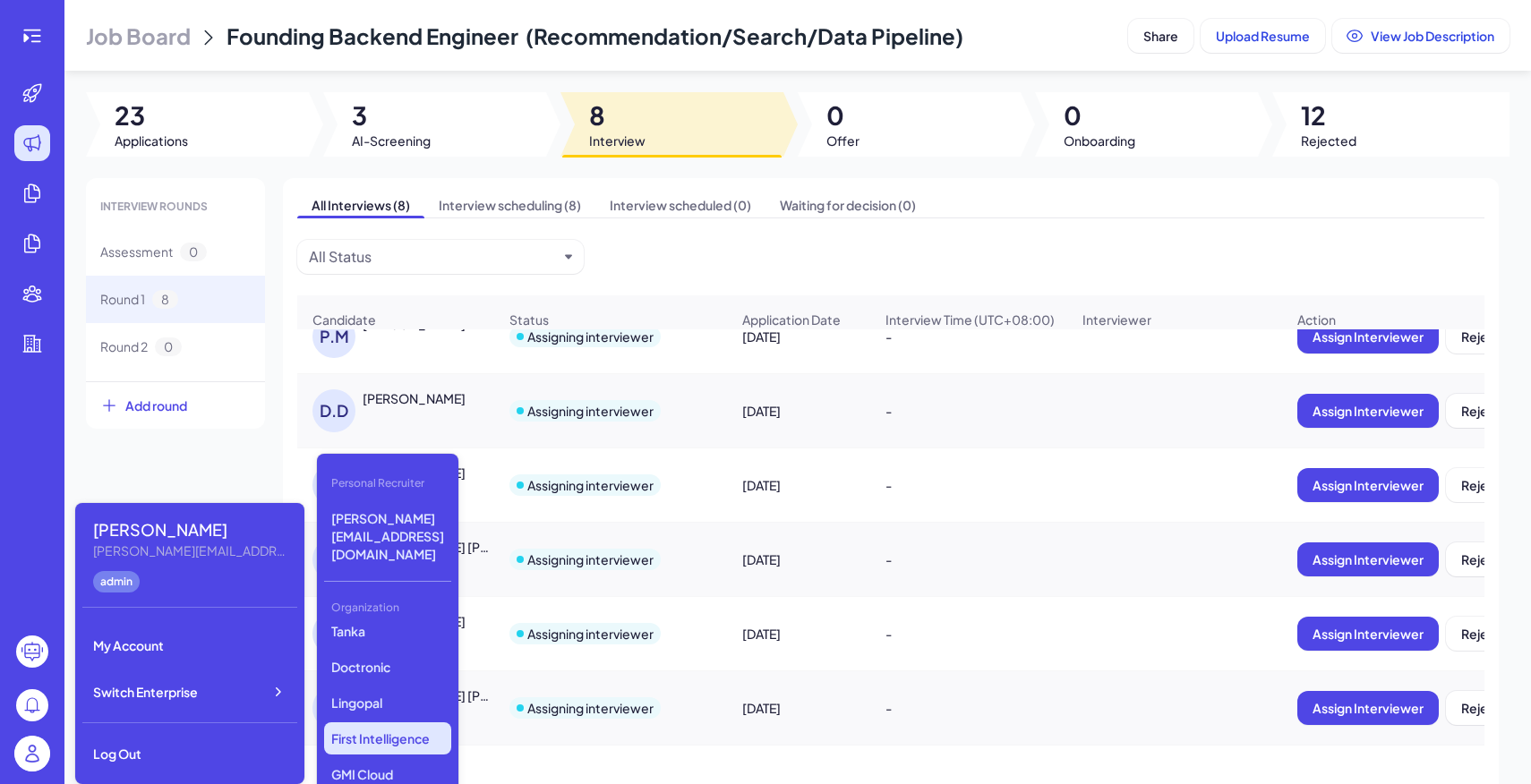
scroll to position [488, 0]
click at [395, 730] on p "First Intelligence" at bounding box center [388, 746] width 127 height 32
click at [140, 24] on span "Job Board" at bounding box center [139, 36] width 104 height 28
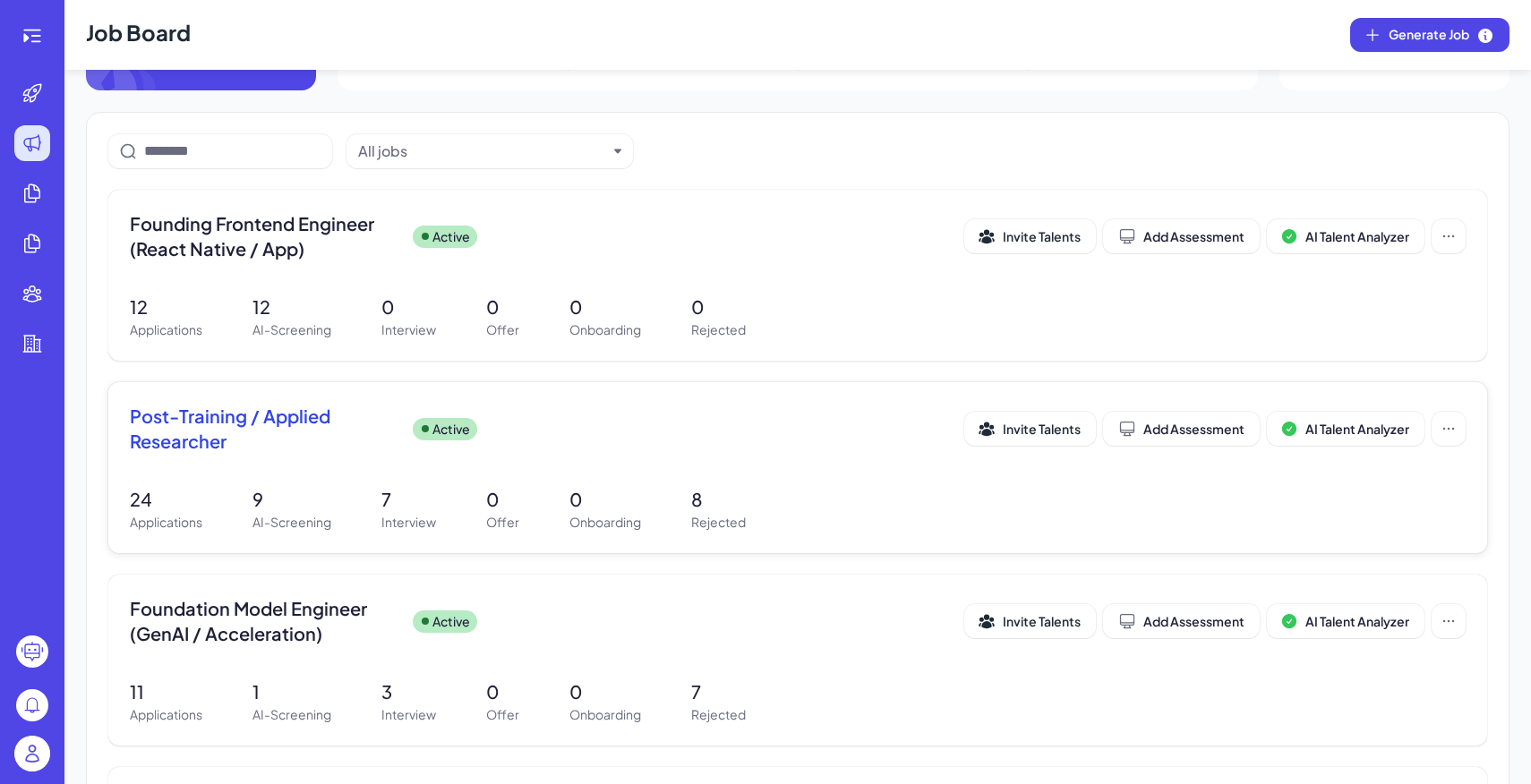
scroll to position [94, 0]
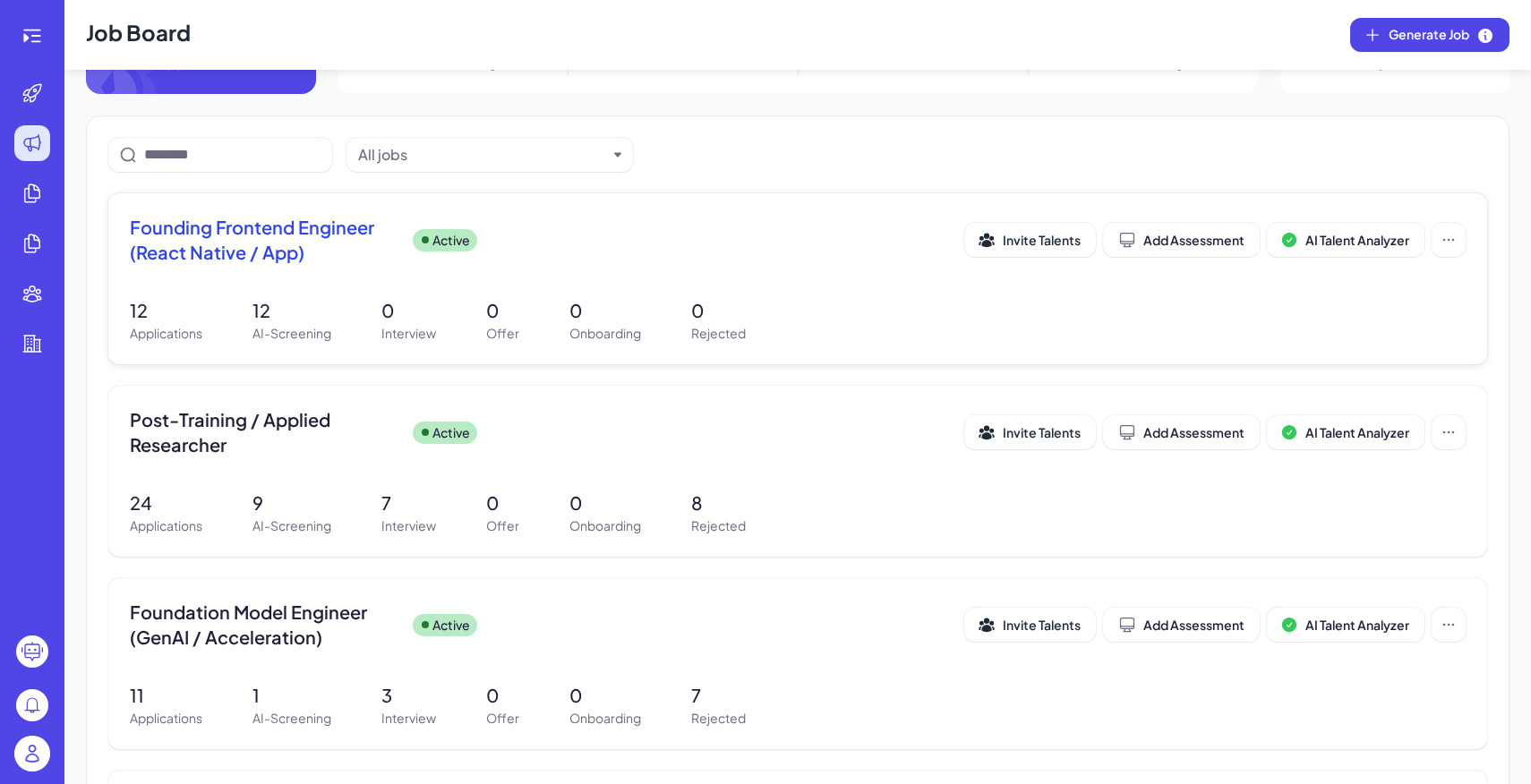
click at [367, 250] on span "Founding Frontend Engineer (React Native / App)" at bounding box center [264, 239] width 269 height 50
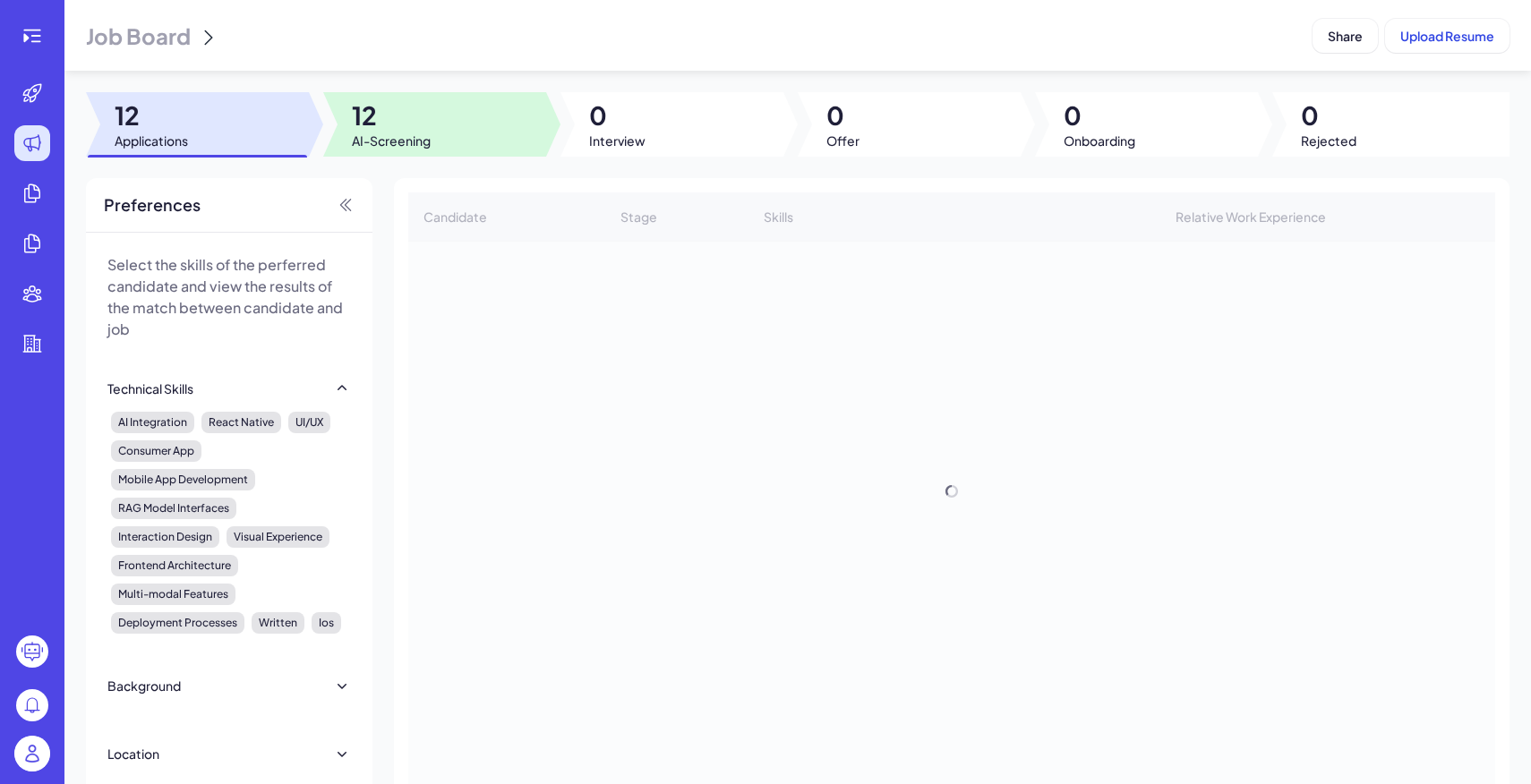
click at [436, 131] on div at bounding box center [435, 124] width 223 height 65
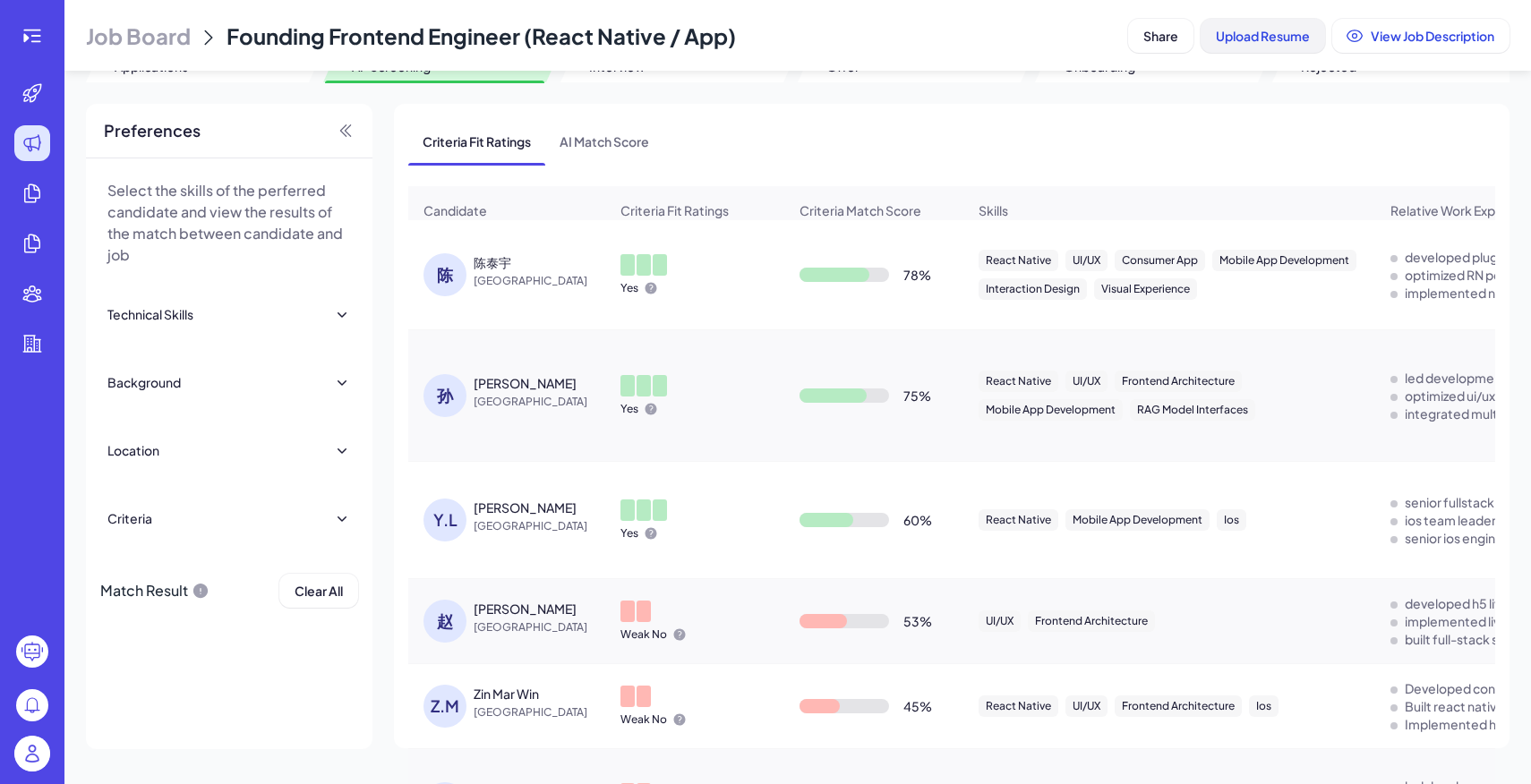
click at [1260, 32] on span "Upload Resume" at bounding box center [1262, 35] width 94 height 16
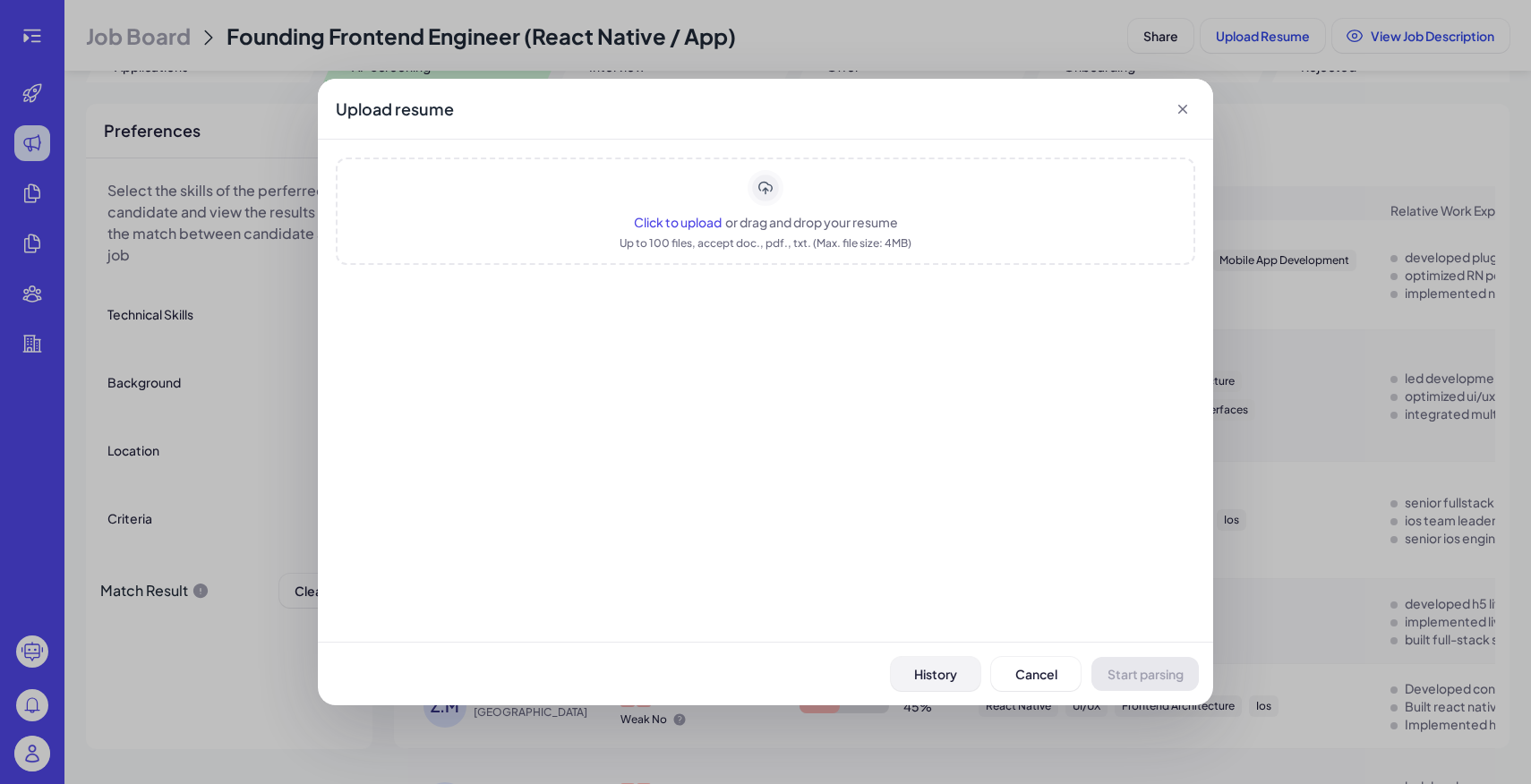
click at [932, 665] on button "History" at bounding box center [936, 675] width 89 height 34
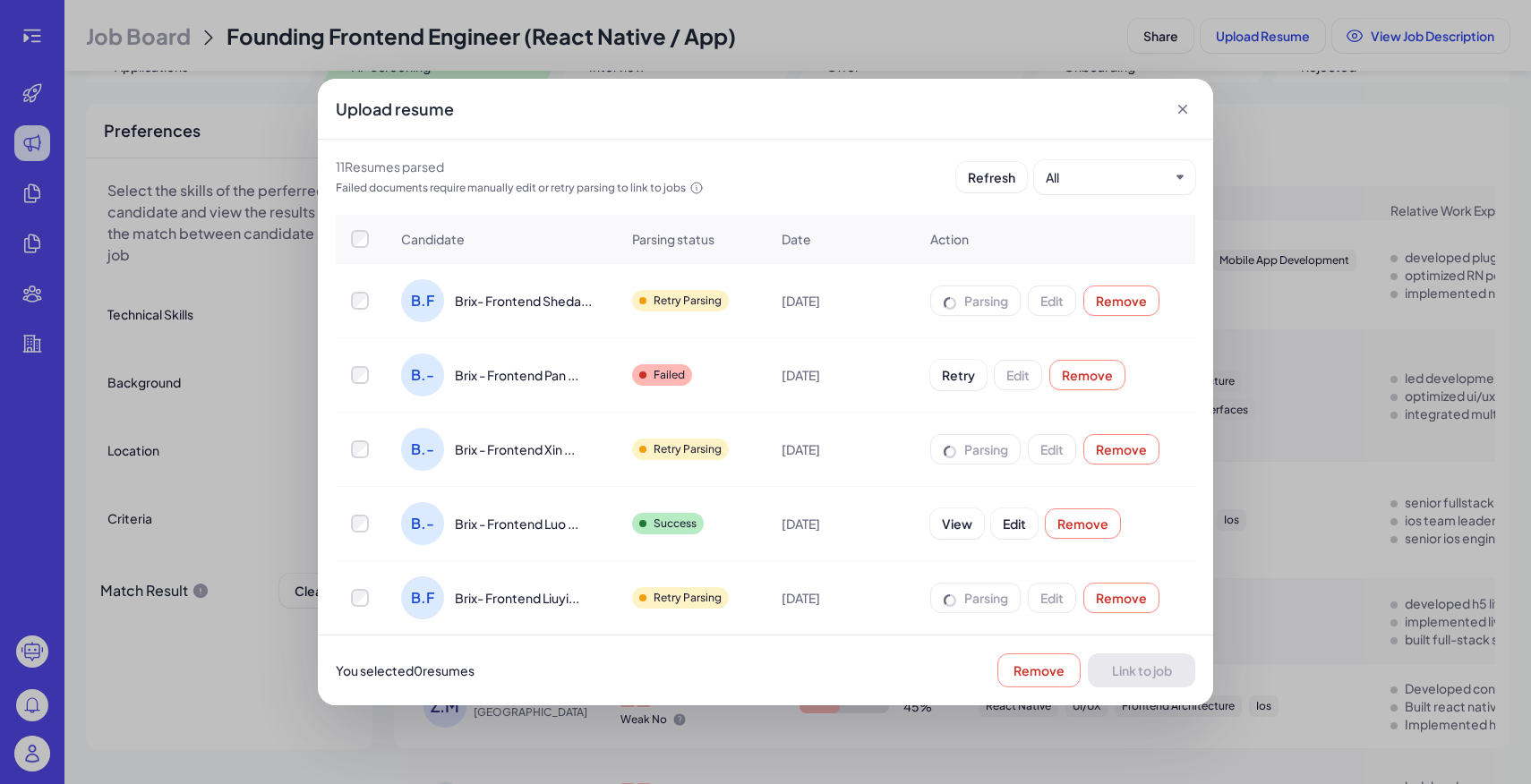
scroll to position [53, 0]
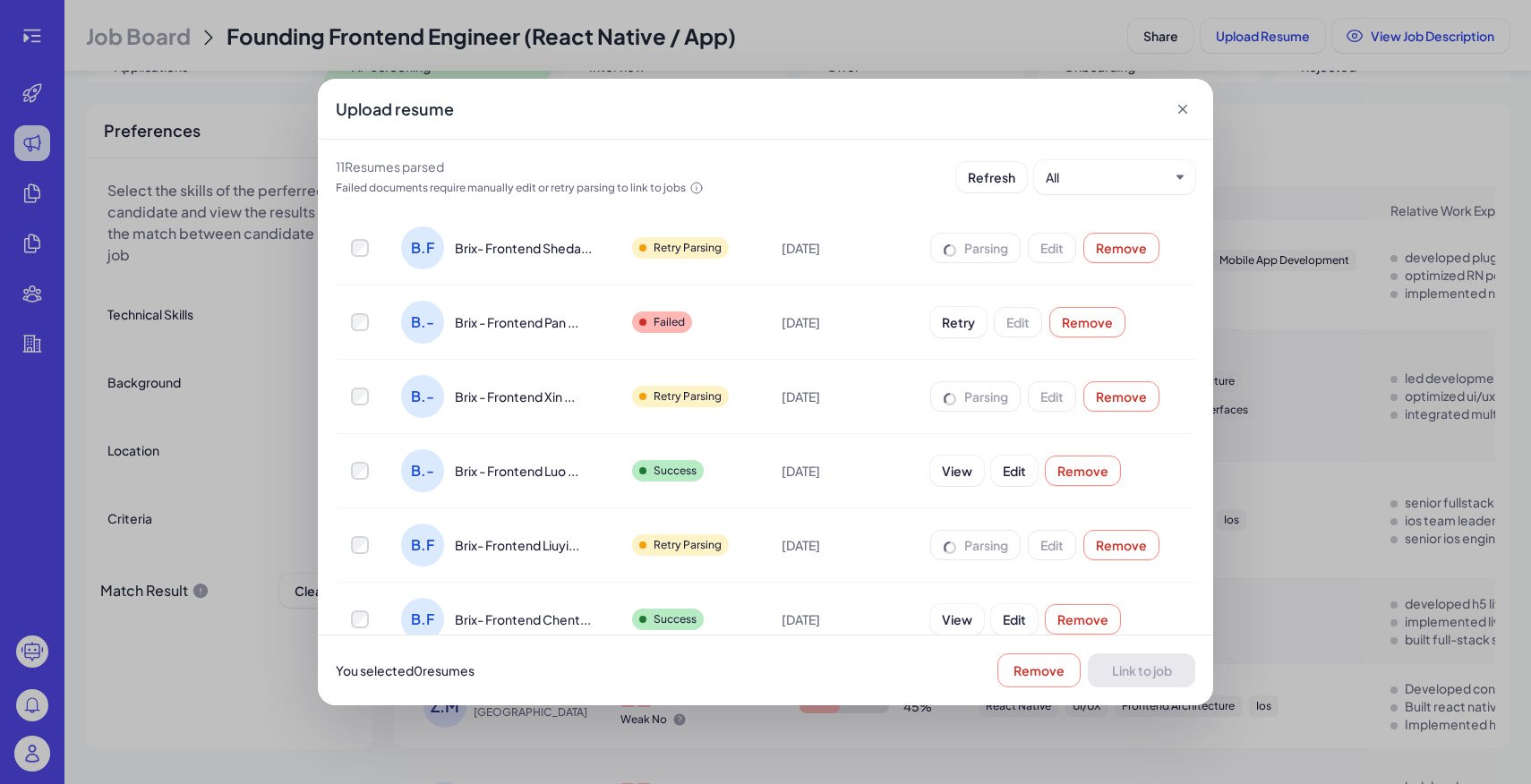
click at [974, 260] on div "Parsing Edit Remove" at bounding box center [1045, 248] width 230 height 30
click at [831, 331] on div "Sep 17, 2025" at bounding box center [842, 322] width 148 height 50
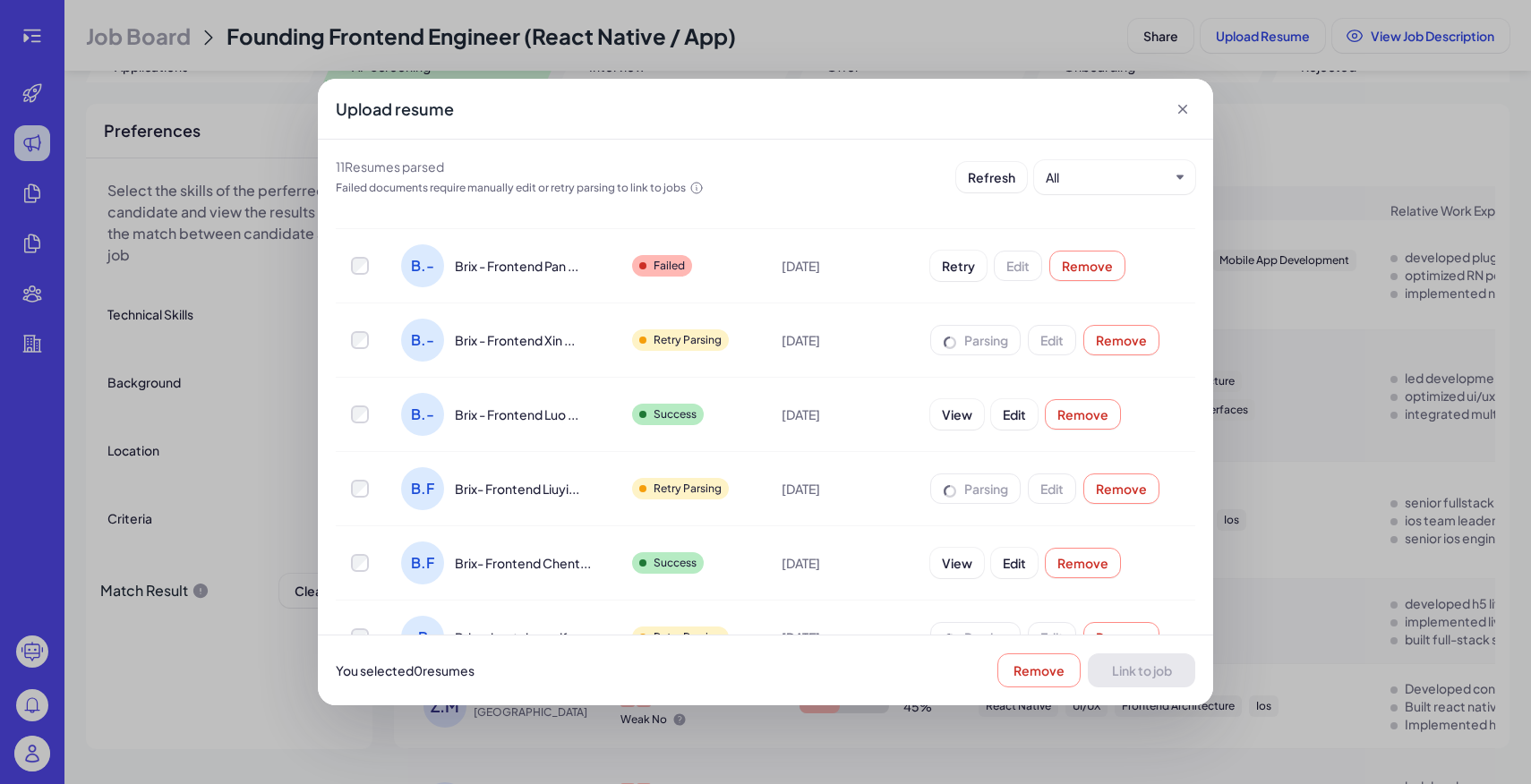
scroll to position [444, 0]
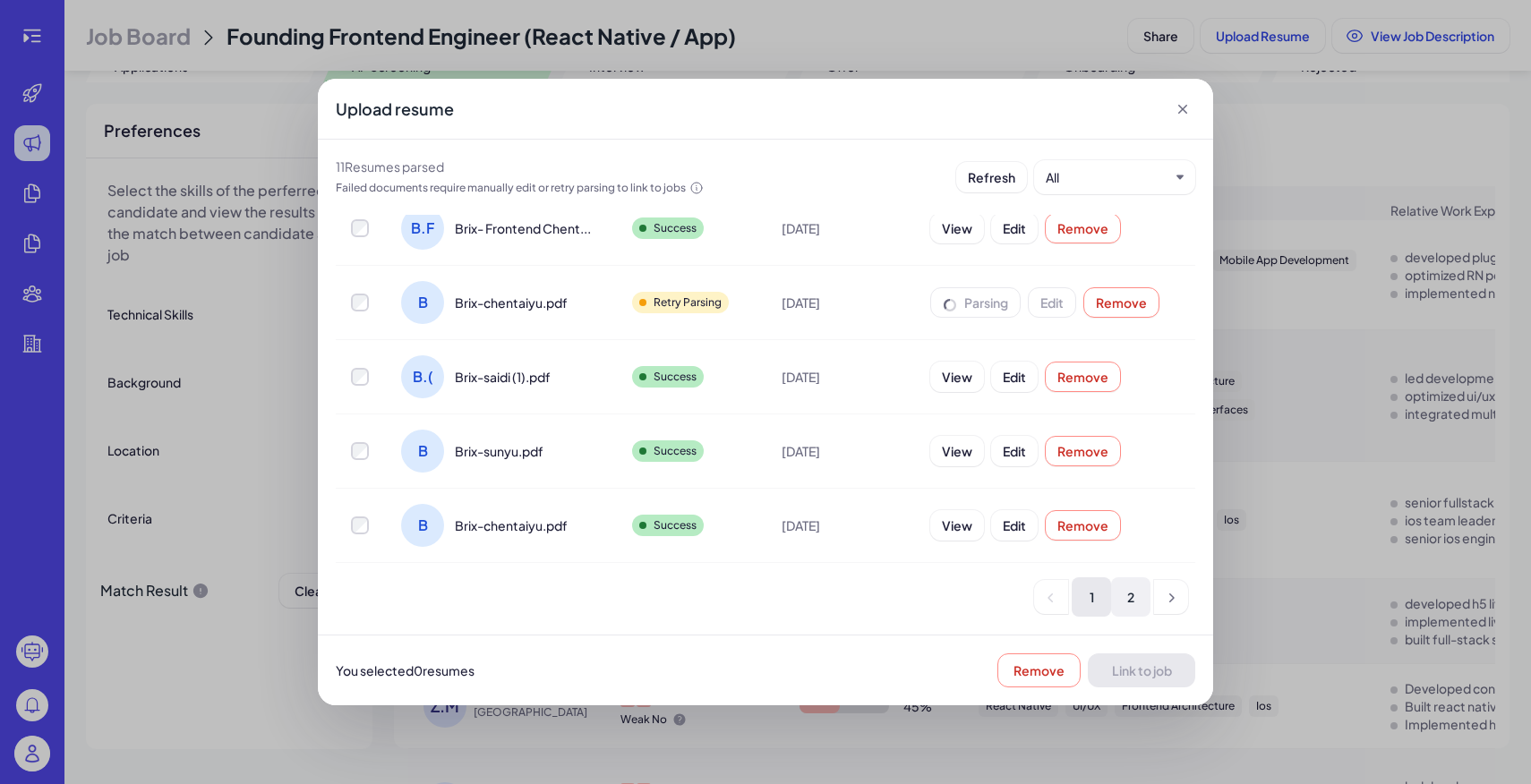
click at [1127, 604] on li "2" at bounding box center [1131, 598] width 40 height 40
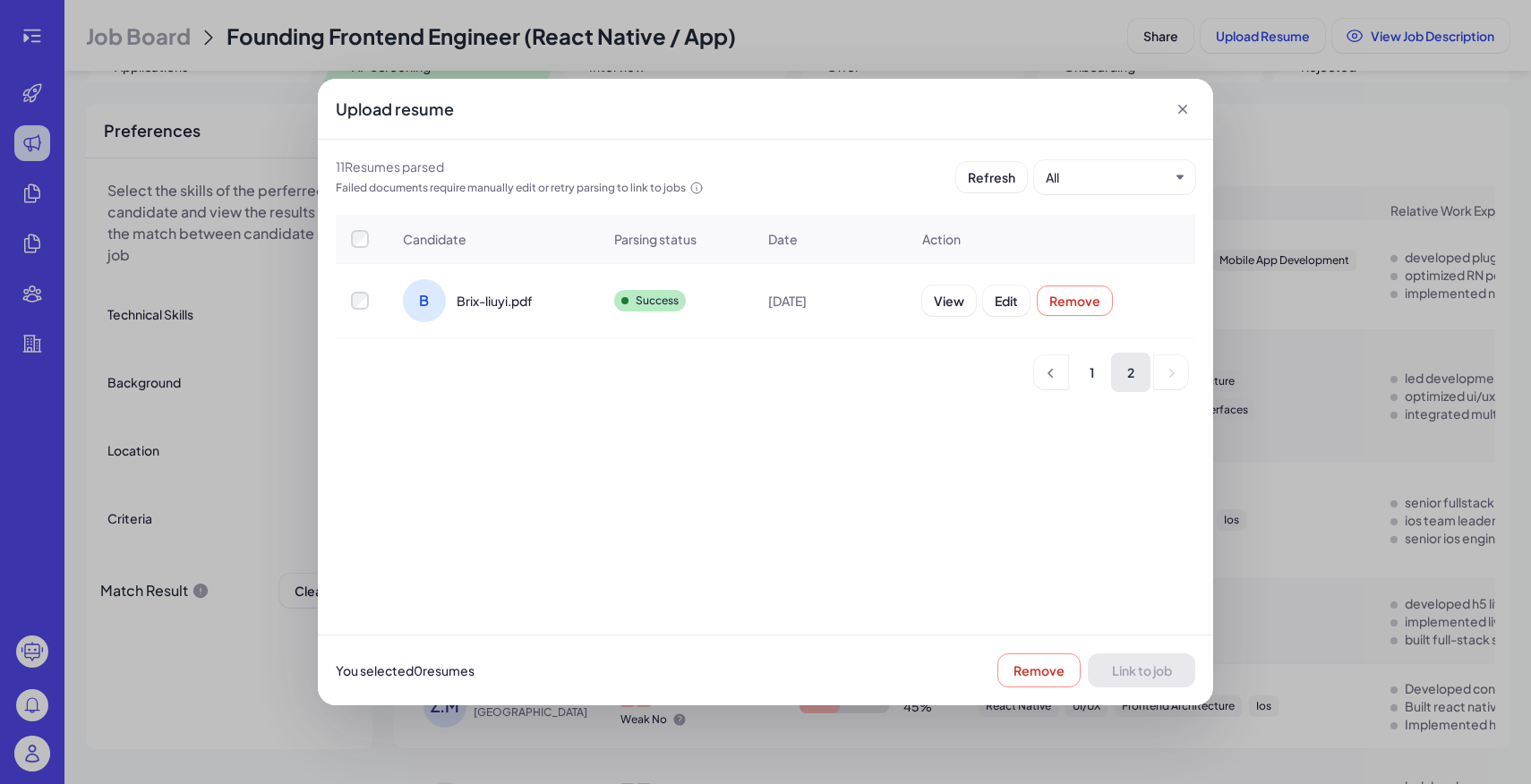
scroll to position [0, 0]
click at [1185, 106] on icon at bounding box center [1183, 108] width 9 height 9
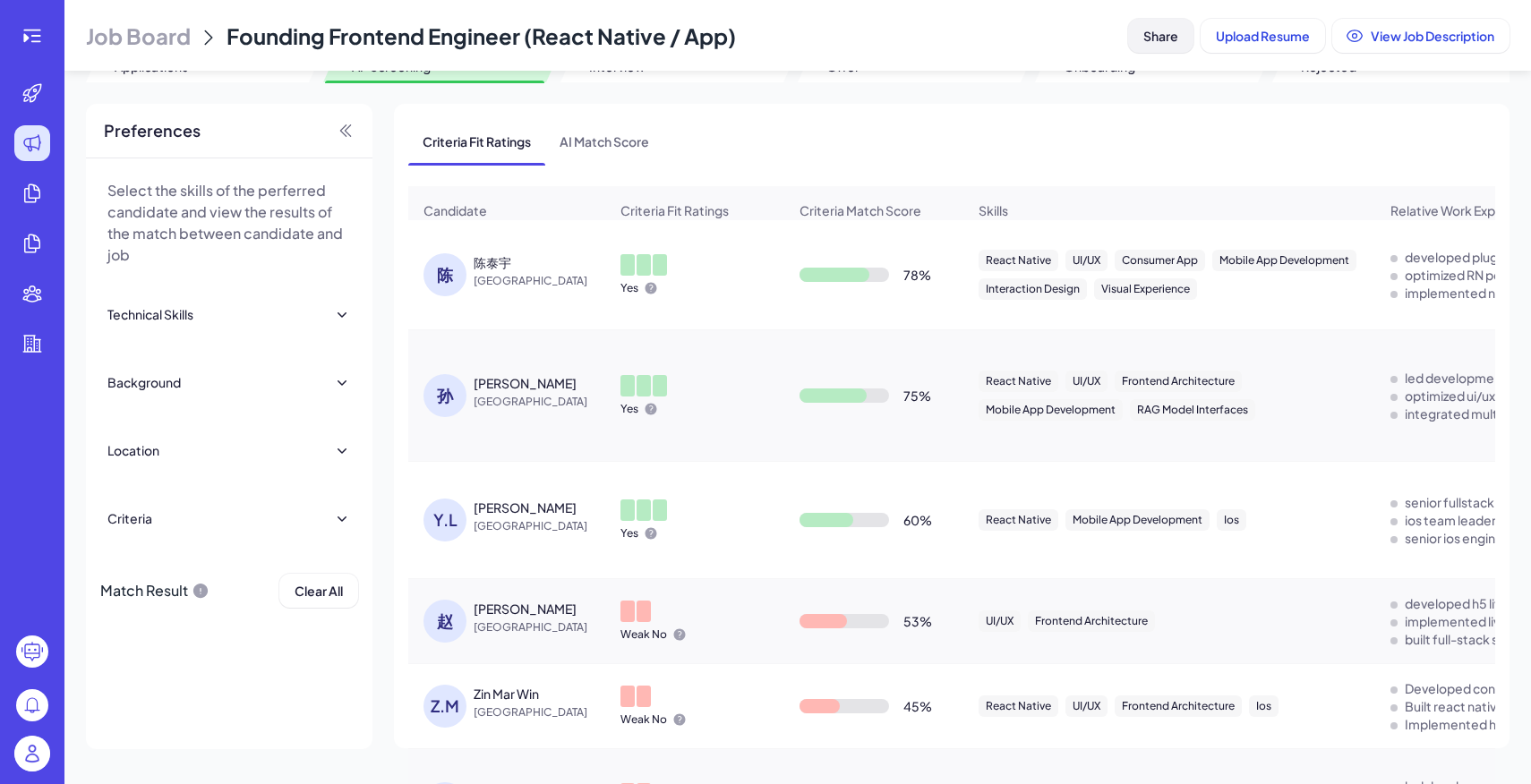
click at [1164, 39] on span "Share" at bounding box center [1161, 35] width 35 height 16
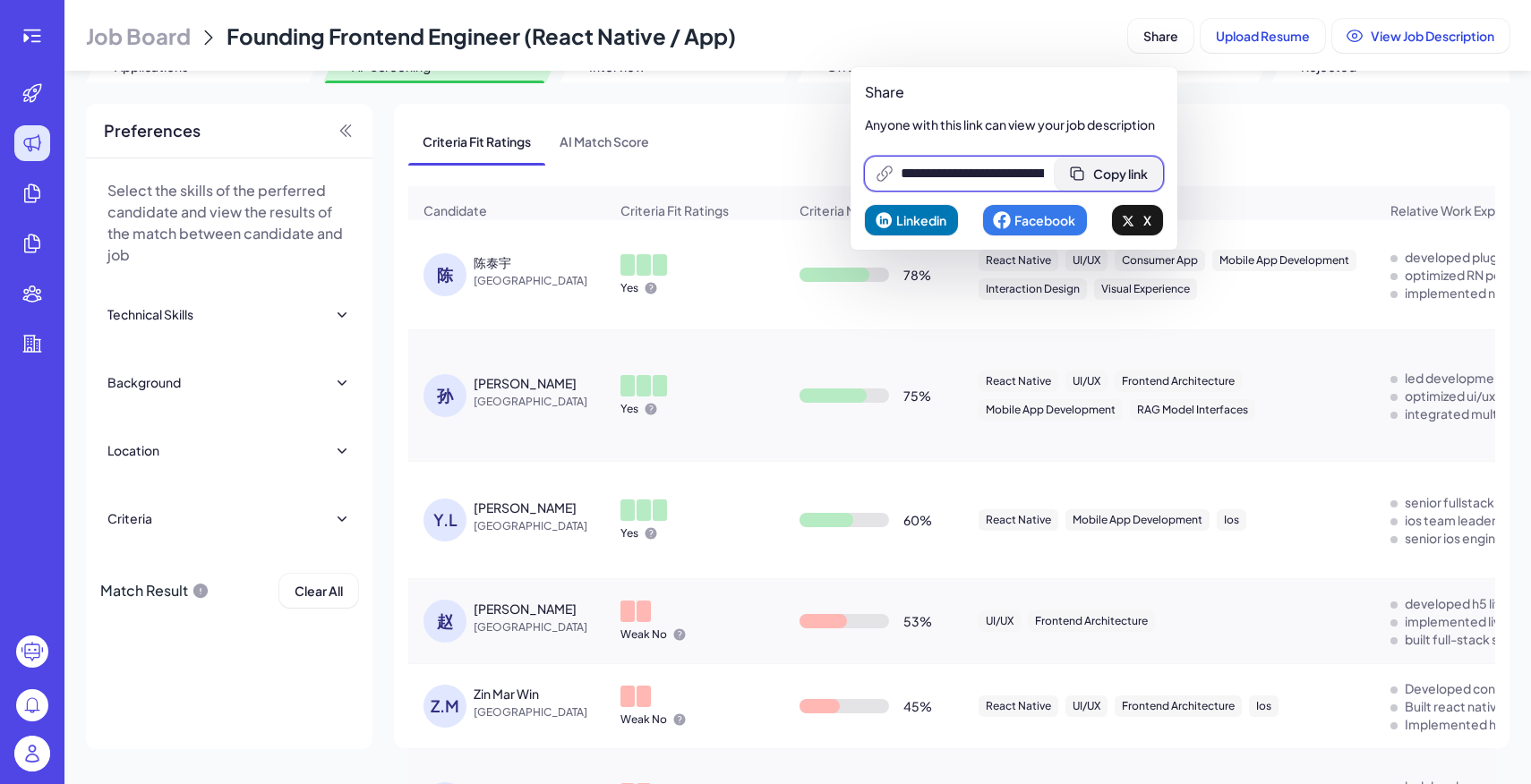
click at [1133, 178] on span "Copy link" at bounding box center [1121, 174] width 55 height 16
click at [1067, 20] on header "Job Board Founding Frontend Engineer (React Native / App) Share Upload Resume V…" at bounding box center [797, 35] width 1466 height 71
